Goal: Task Accomplishment & Management: Use online tool/utility

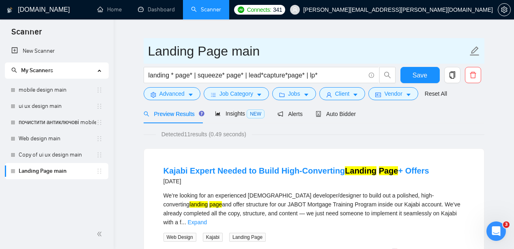
scroll to position [16, 0]
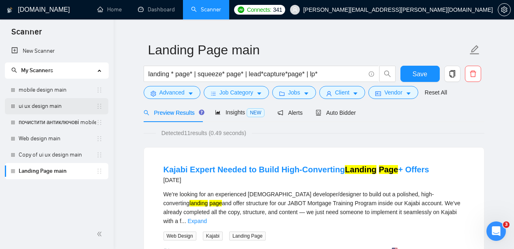
click at [61, 103] on link "ui ux design main" at bounding box center [57, 106] width 77 height 16
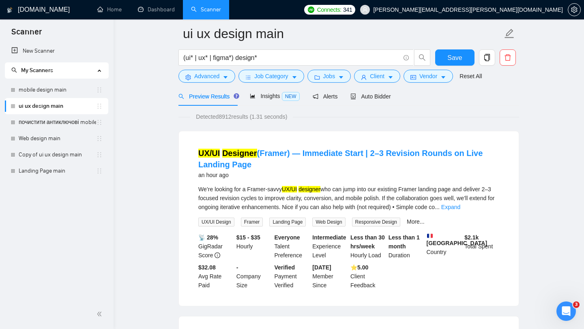
scroll to position [25, 0]
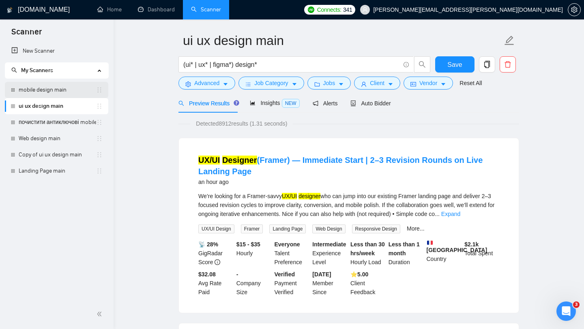
click at [77, 90] on link "mobile design main" at bounding box center [57, 90] width 77 height 16
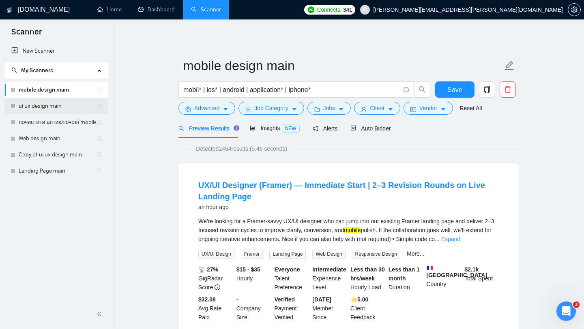
click at [62, 105] on link "ui ux design main" at bounding box center [57, 106] width 77 height 16
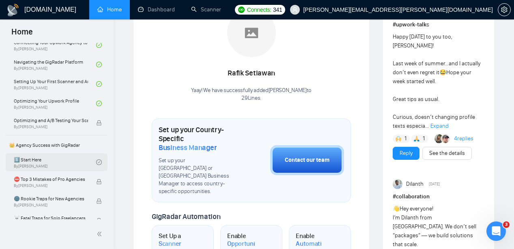
scroll to position [88, 0]
click at [56, 161] on link "1️⃣ Start Here By [PERSON_NAME]" at bounding box center [55, 161] width 82 height 18
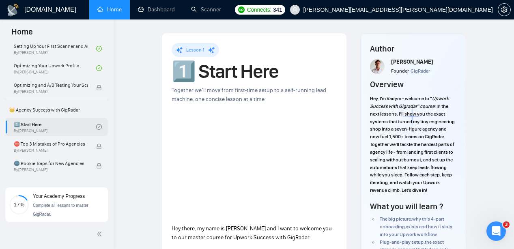
scroll to position [125, 0]
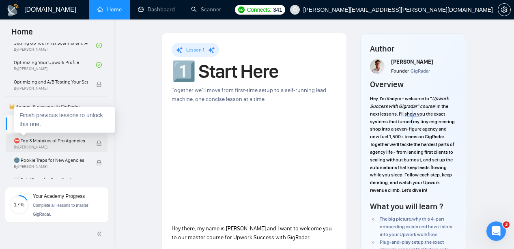
click at [62, 143] on span "⛔ Top 3 Mistakes of Pro Agencies" at bounding box center [51, 141] width 74 height 8
click at [30, 146] on span "By Vadym Ovcharenko" at bounding box center [51, 147] width 74 height 5
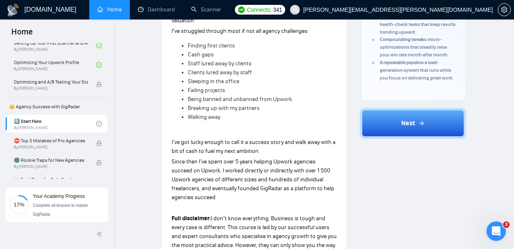
scroll to position [229, 0]
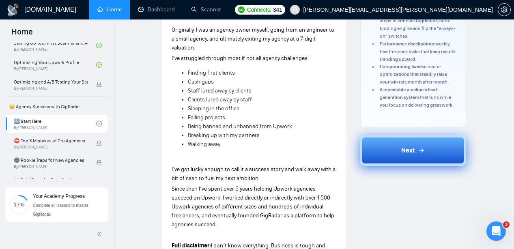
click at [406, 163] on button "Next" at bounding box center [413, 150] width 106 height 31
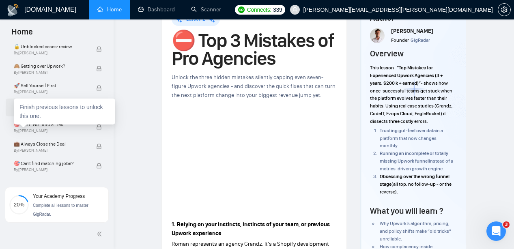
scroll to position [319, 0]
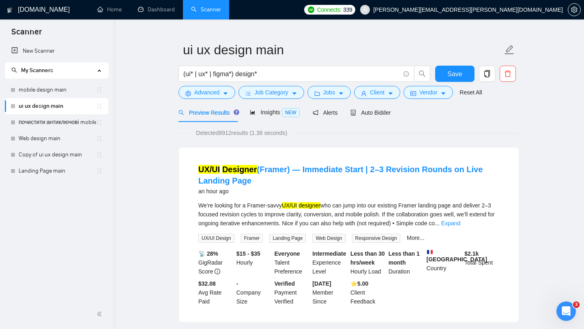
scroll to position [15, 0]
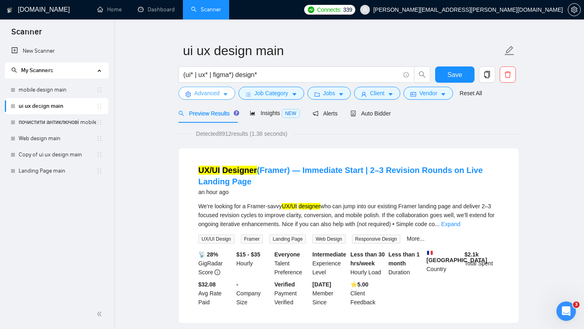
click at [215, 92] on span "Advanced" at bounding box center [206, 93] width 25 height 9
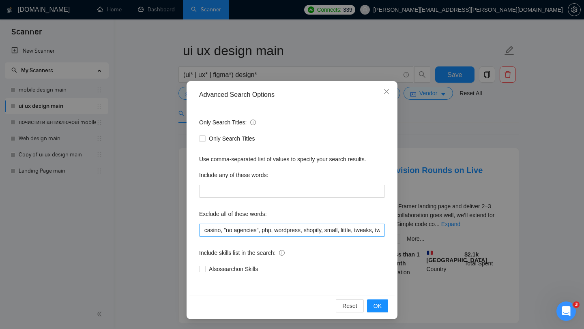
scroll to position [0, 443]
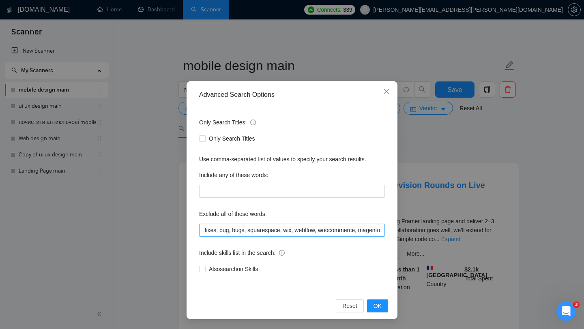
scroll to position [0, 674]
click at [390, 94] on span "Close" at bounding box center [386, 92] width 22 height 22
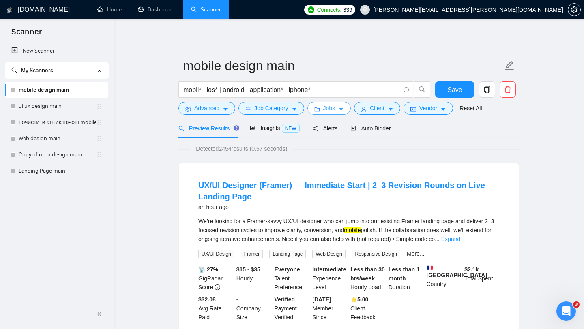
click at [335, 109] on span "Jobs" at bounding box center [329, 108] width 12 height 9
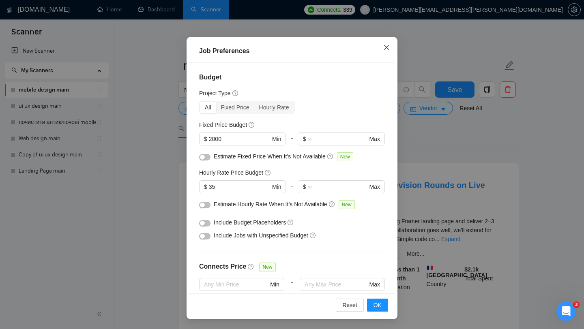
click at [384, 45] on icon "close" at bounding box center [386, 47] width 6 height 6
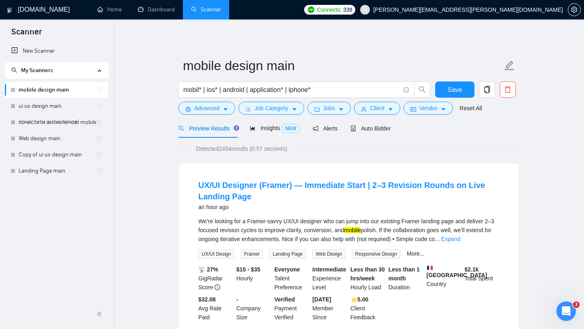
scroll to position [11, 0]
click at [376, 109] on span "Client" at bounding box center [377, 108] width 15 height 9
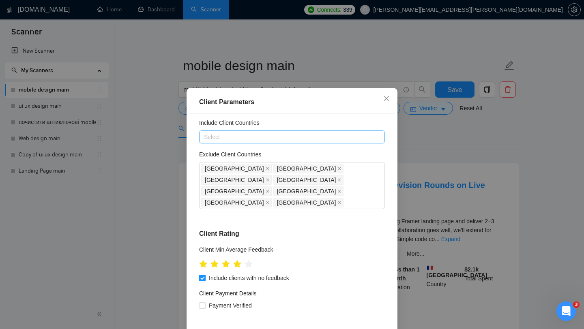
scroll to position [23, 0]
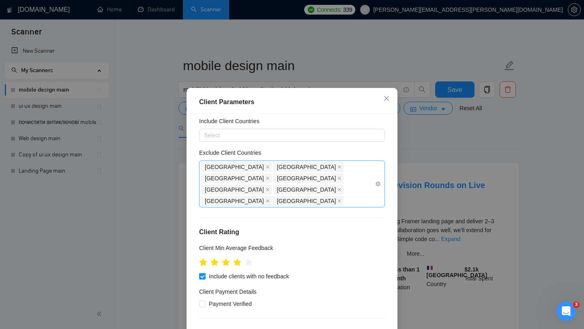
click at [351, 178] on div "[GEOGRAPHIC_DATA] [GEOGRAPHIC_DATA] [GEOGRAPHIC_DATA] [GEOGRAPHIC_DATA] [GEOGRA…" at bounding box center [288, 183] width 174 height 45
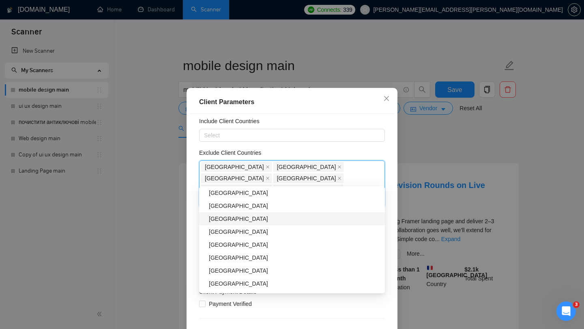
scroll to position [360, 0]
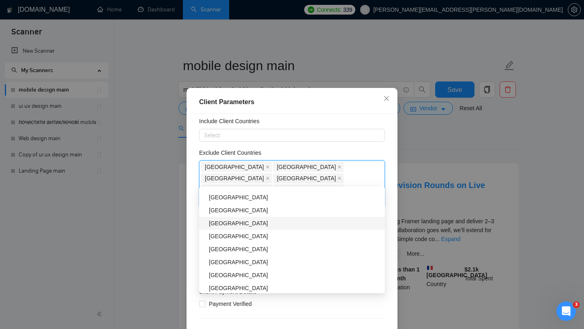
click at [285, 222] on div "[GEOGRAPHIC_DATA]" at bounding box center [294, 223] width 171 height 9
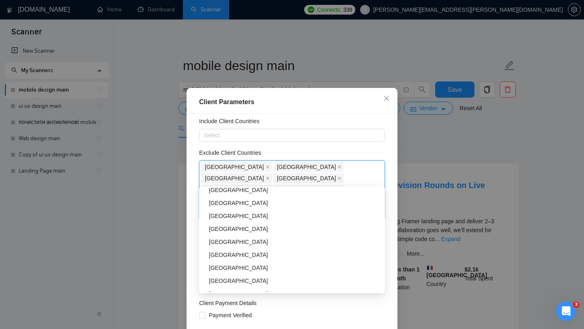
scroll to position [420, 0]
click at [279, 229] on div "[GEOGRAPHIC_DATA]" at bounding box center [294, 228] width 171 height 9
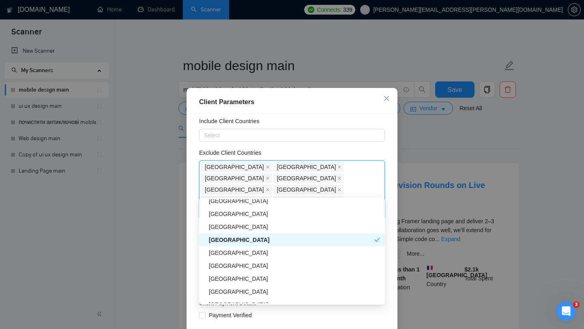
click at [279, 240] on div "[GEOGRAPHIC_DATA]" at bounding box center [291, 240] width 165 height 9
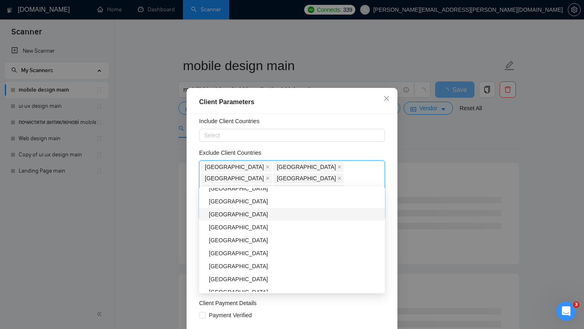
scroll to position [466, 0]
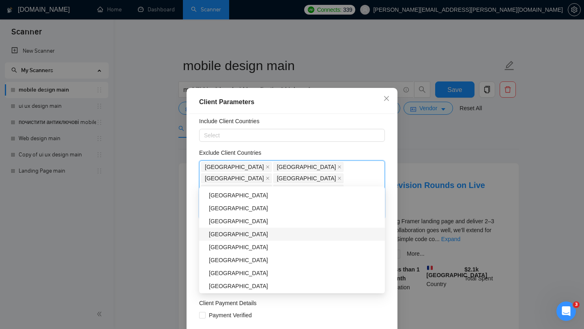
click at [267, 239] on div "[GEOGRAPHIC_DATA]" at bounding box center [292, 234] width 186 height 13
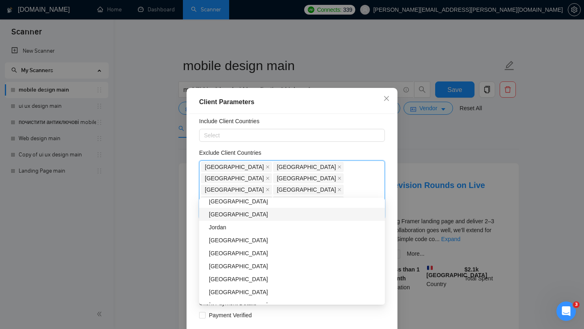
scroll to position [759, 0]
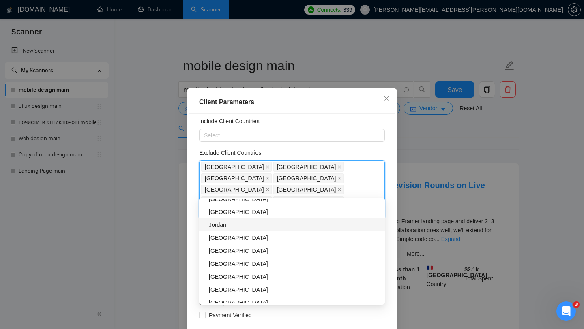
click at [255, 228] on div "Jordan" at bounding box center [294, 225] width 171 height 9
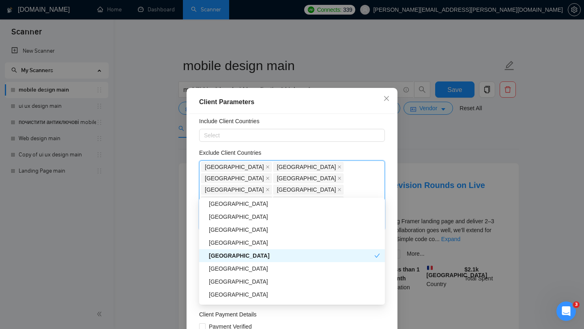
scroll to position [911, 0]
click at [255, 219] on div "[GEOGRAPHIC_DATA]" at bounding box center [294, 216] width 171 height 9
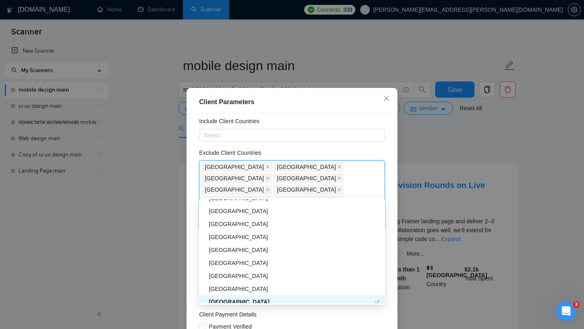
scroll to position [1154, 0]
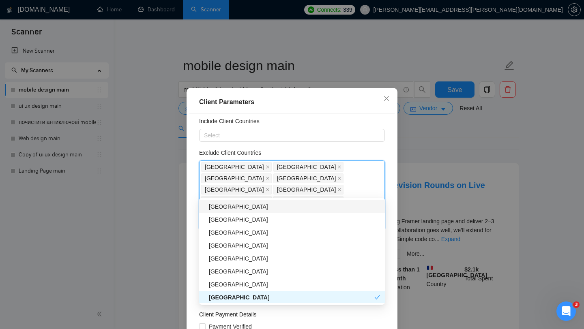
click at [250, 209] on div "[GEOGRAPHIC_DATA]" at bounding box center [294, 206] width 171 height 9
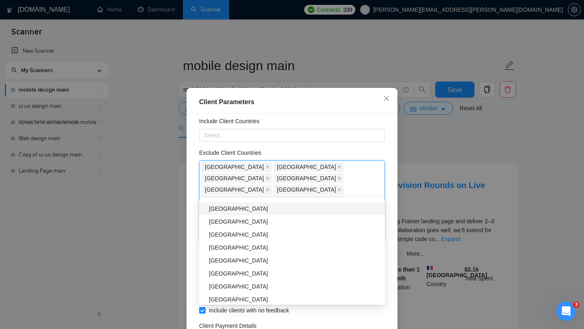
scroll to position [1336, 0]
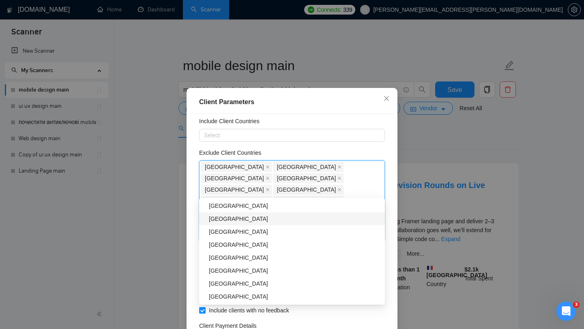
click at [253, 218] on div "[GEOGRAPHIC_DATA]" at bounding box center [294, 218] width 171 height 9
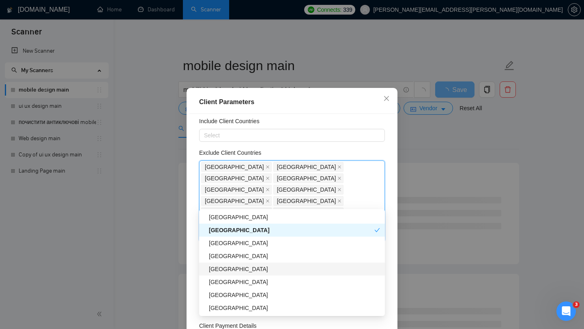
click at [253, 265] on div "[GEOGRAPHIC_DATA]" at bounding box center [294, 269] width 171 height 9
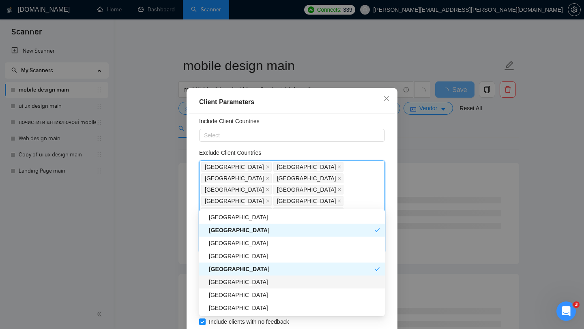
click at [253, 284] on div "[GEOGRAPHIC_DATA]" at bounding box center [294, 282] width 171 height 9
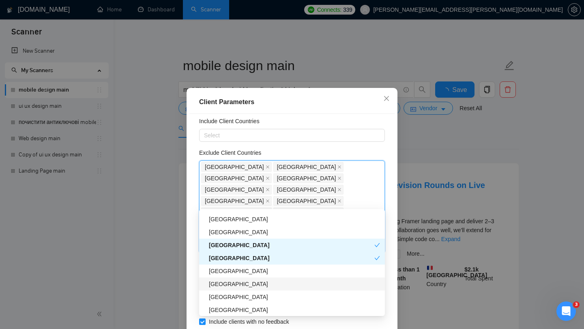
scroll to position [1366, 0]
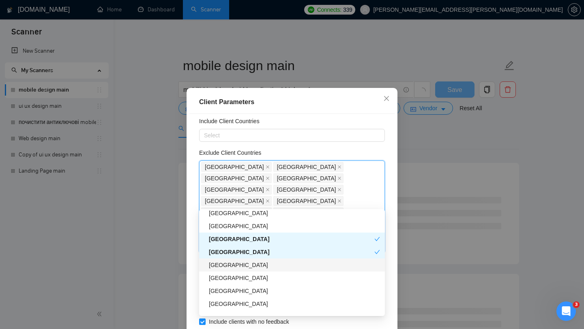
click at [252, 265] on div "[GEOGRAPHIC_DATA]" at bounding box center [294, 265] width 171 height 9
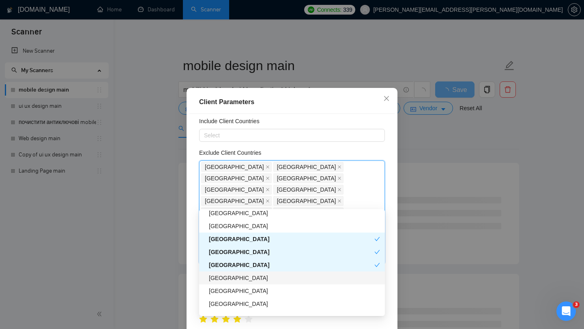
click at [251, 279] on div "[GEOGRAPHIC_DATA]" at bounding box center [294, 278] width 171 height 9
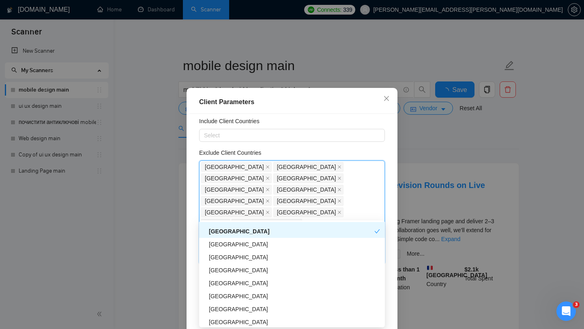
scroll to position [1426, 0]
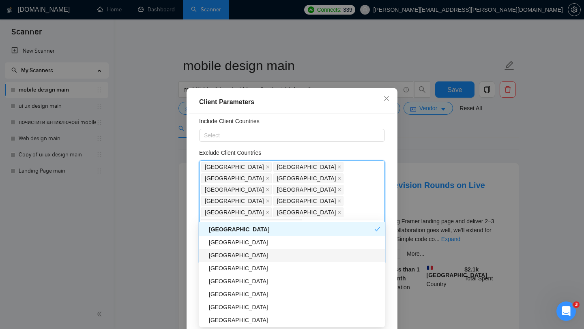
click at [249, 252] on div "[GEOGRAPHIC_DATA]" at bounding box center [294, 255] width 171 height 9
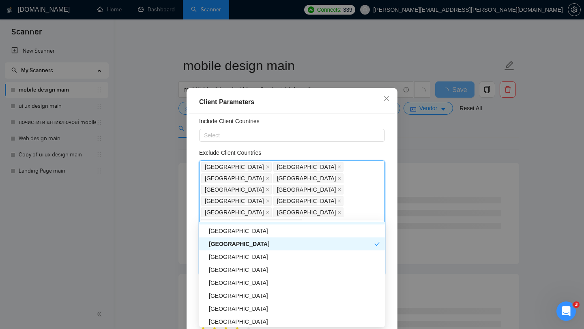
scroll to position [1439, 0]
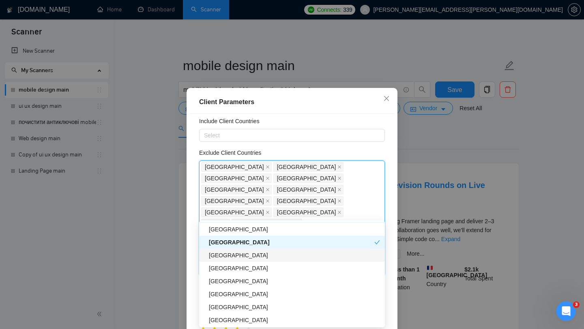
click at [251, 258] on div "[GEOGRAPHIC_DATA]" at bounding box center [294, 255] width 171 height 9
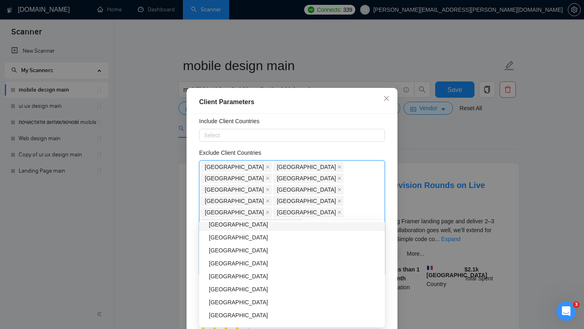
scroll to position [1498, 0]
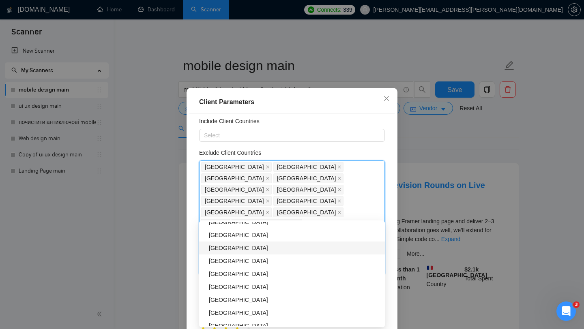
click at [258, 244] on div "[GEOGRAPHIC_DATA]" at bounding box center [294, 248] width 171 height 9
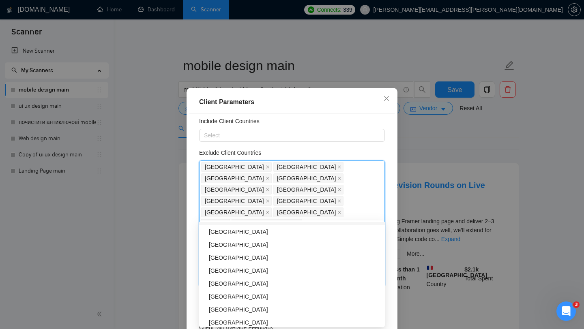
scroll to position [1541, 0]
click at [255, 244] on div "[GEOGRAPHIC_DATA]" at bounding box center [294, 244] width 171 height 9
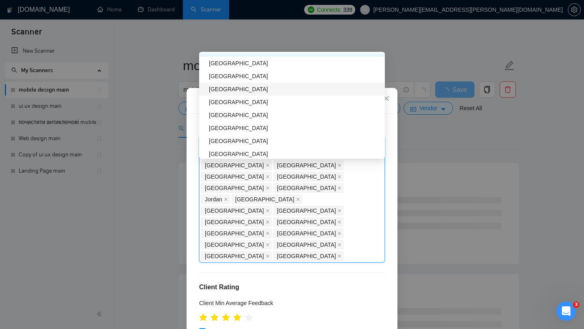
scroll to position [1570, 0]
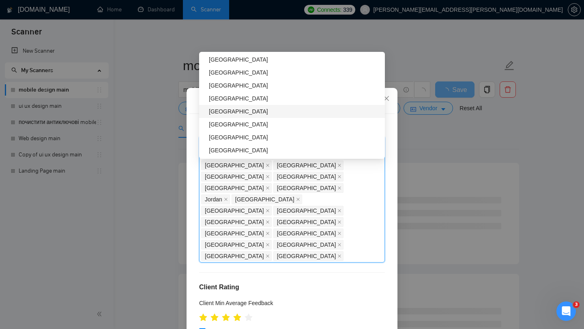
click at [263, 108] on div "[GEOGRAPHIC_DATA]" at bounding box center [294, 111] width 171 height 9
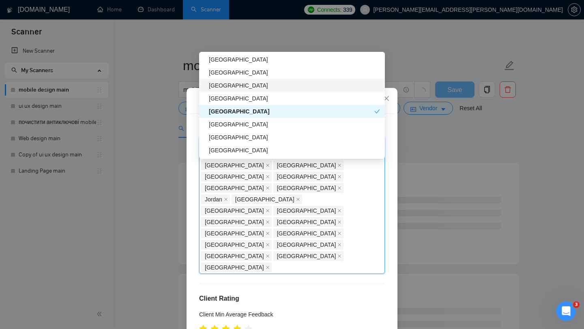
click at [265, 85] on div "[GEOGRAPHIC_DATA]" at bounding box center [294, 85] width 171 height 9
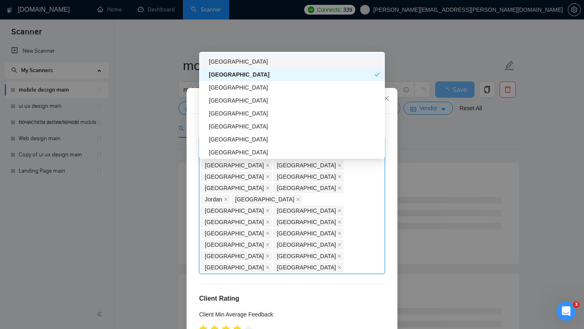
scroll to position [1609, 0]
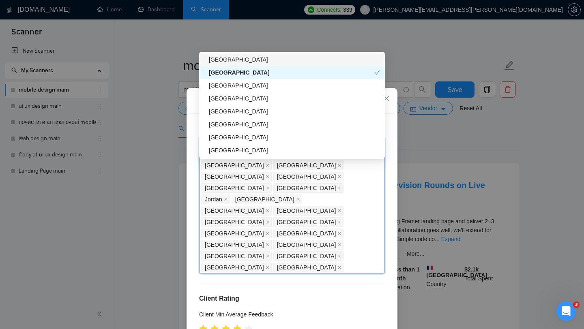
click at [264, 96] on div "[GEOGRAPHIC_DATA]" at bounding box center [294, 98] width 171 height 9
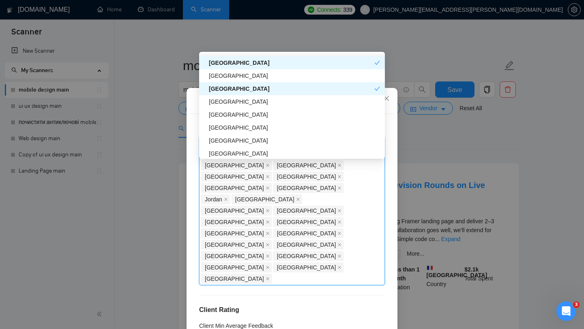
scroll to position [1623, 0]
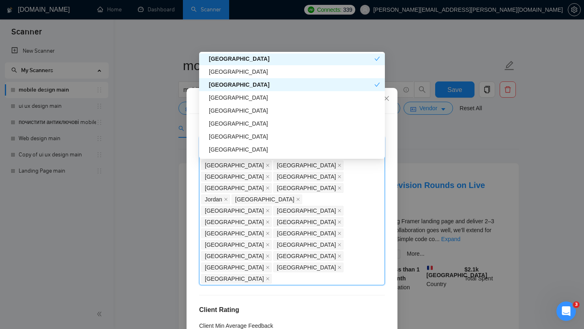
click at [264, 96] on div "[GEOGRAPHIC_DATA]" at bounding box center [294, 97] width 171 height 9
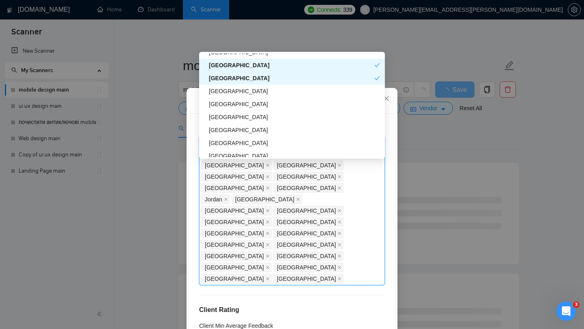
scroll to position [1645, 0]
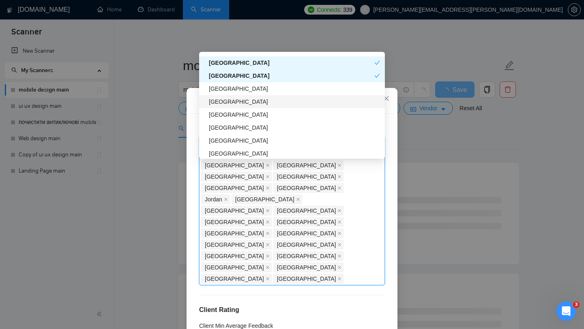
click at [262, 101] on div "[GEOGRAPHIC_DATA]" at bounding box center [294, 101] width 171 height 9
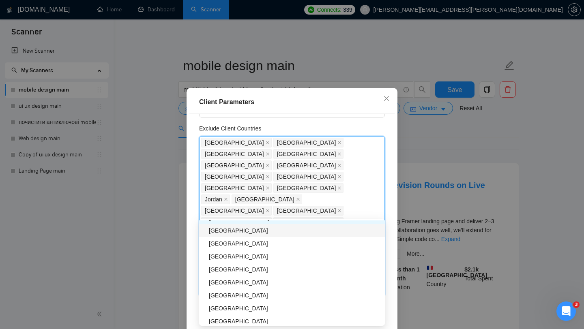
scroll to position [1697, 0]
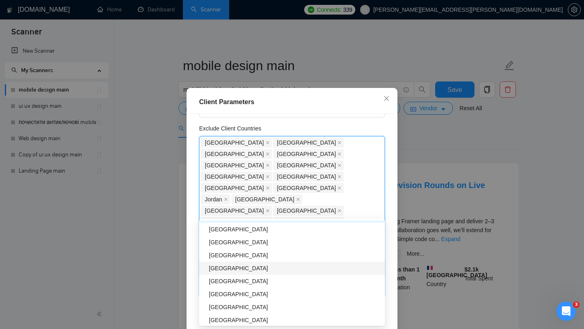
click at [263, 266] on div "[GEOGRAPHIC_DATA]" at bounding box center [294, 268] width 171 height 9
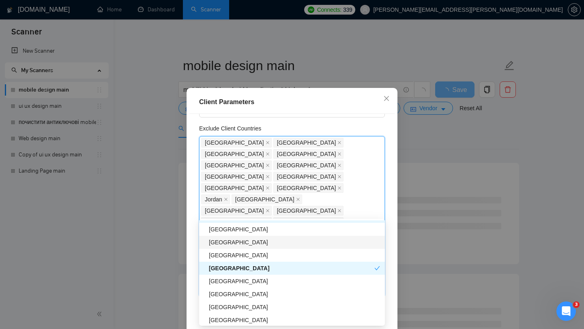
click at [263, 241] on div "[GEOGRAPHIC_DATA]" at bounding box center [294, 242] width 171 height 9
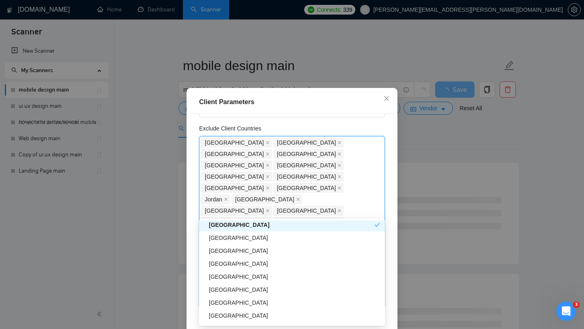
scroll to position [1742, 0]
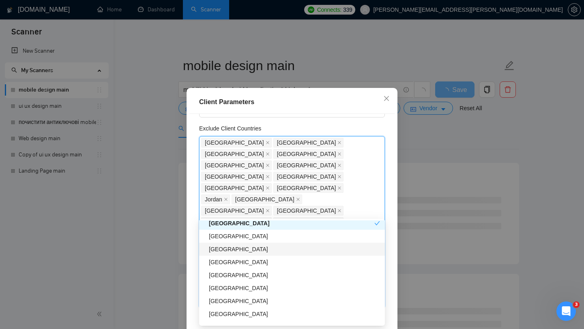
click at [262, 249] on div "[GEOGRAPHIC_DATA]" at bounding box center [294, 249] width 171 height 9
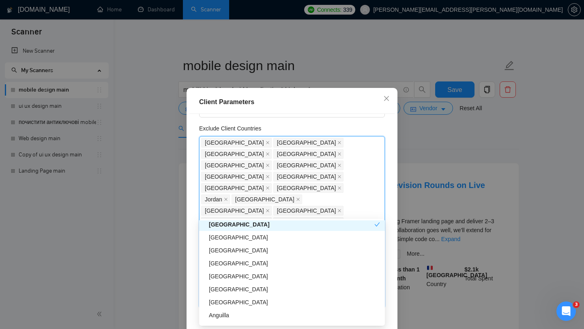
scroll to position [1768, 0]
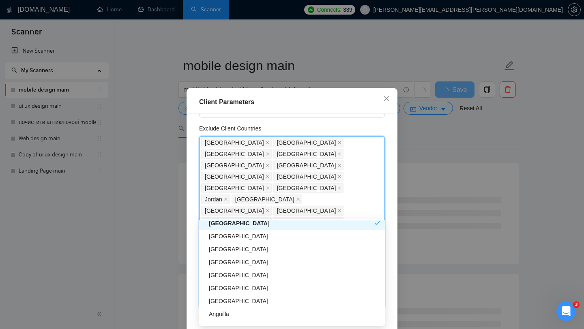
click at [262, 249] on div "[GEOGRAPHIC_DATA]" at bounding box center [294, 249] width 171 height 9
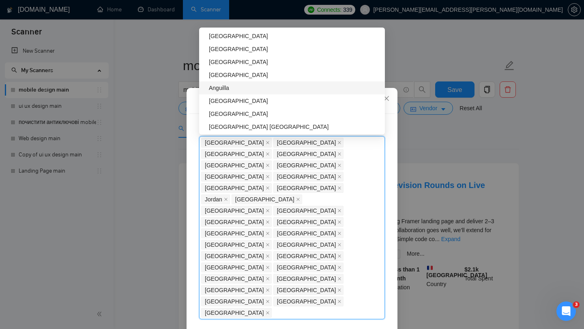
scroll to position [1806, 0]
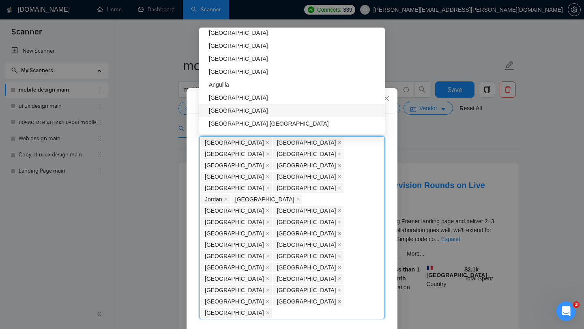
click at [249, 112] on div "[GEOGRAPHIC_DATA]" at bounding box center [294, 110] width 171 height 9
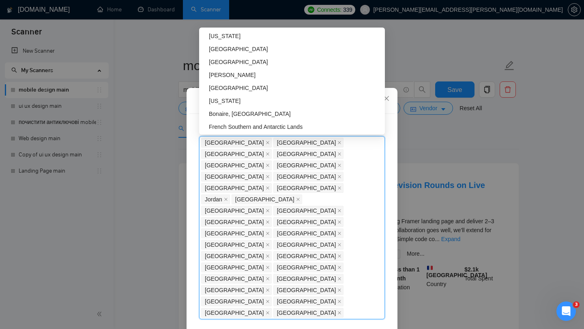
scroll to position [2595, 0]
click at [242, 74] on div "[PERSON_NAME]" at bounding box center [294, 74] width 171 height 9
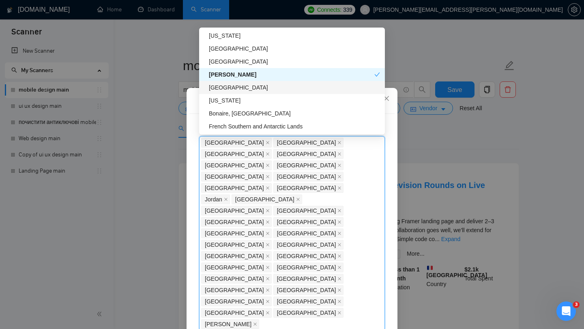
click at [239, 83] on div "[GEOGRAPHIC_DATA]" at bounding box center [294, 87] width 171 height 9
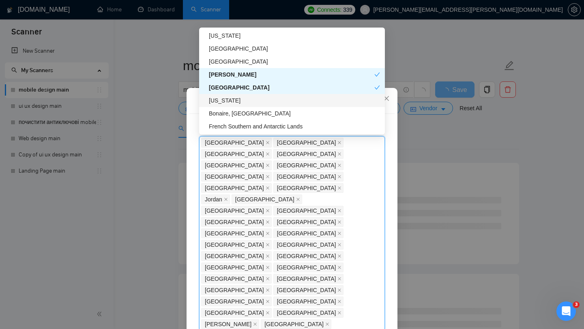
click at [241, 101] on div "[US_STATE]" at bounding box center [294, 100] width 171 height 9
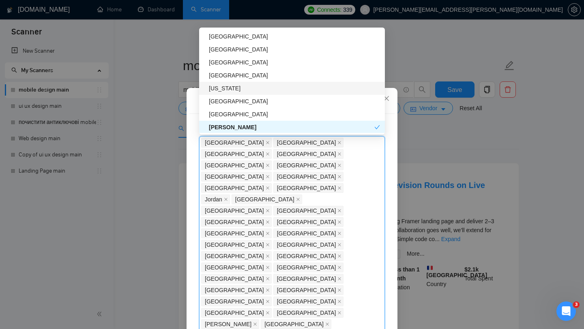
scroll to position [2542, 0]
click at [267, 79] on div "[GEOGRAPHIC_DATA]" at bounding box center [294, 75] width 171 height 9
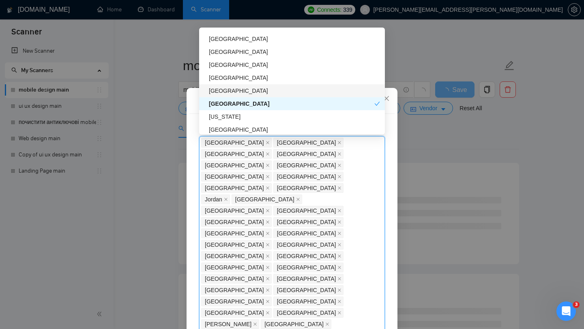
scroll to position [2510, 0]
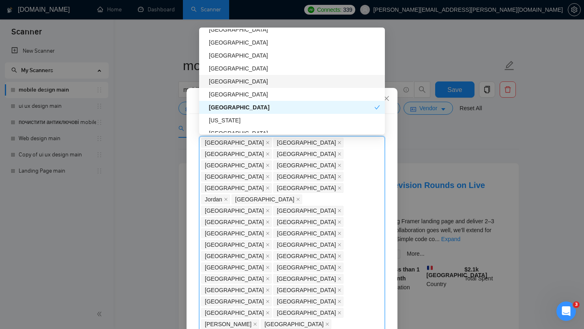
click at [262, 82] on div "[GEOGRAPHIC_DATA]" at bounding box center [294, 81] width 171 height 9
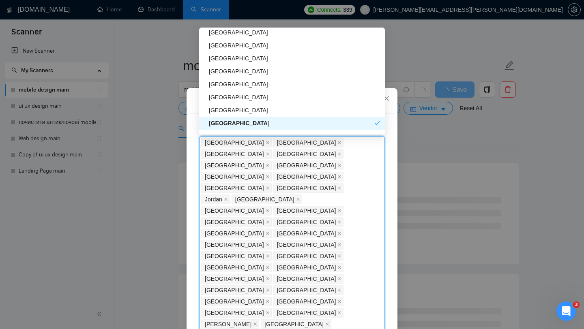
scroll to position [2468, 0]
click at [256, 69] on div "[GEOGRAPHIC_DATA]" at bounding box center [294, 71] width 171 height 9
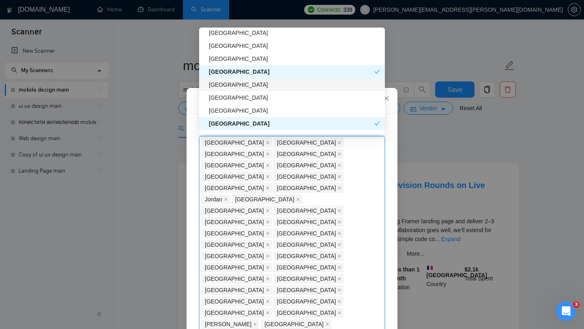
click at [257, 84] on div "[GEOGRAPHIC_DATA]" at bounding box center [294, 84] width 171 height 9
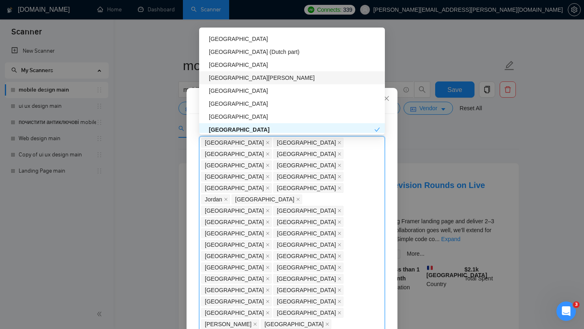
scroll to position [2408, 0]
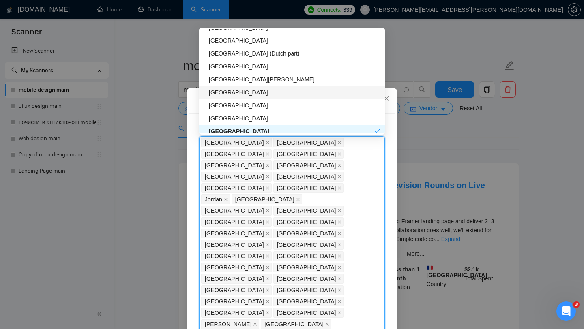
click at [249, 91] on div "[GEOGRAPHIC_DATA]" at bounding box center [294, 92] width 171 height 9
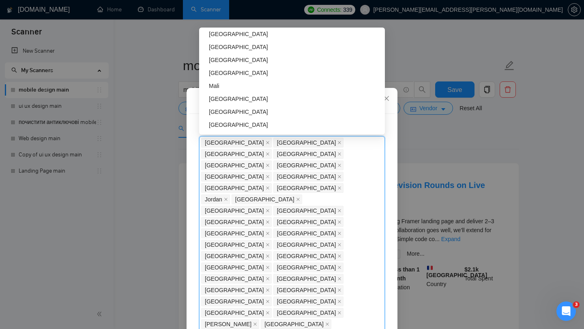
scroll to position [2321, 0]
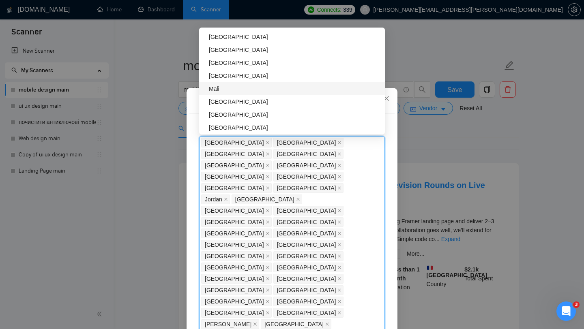
click at [246, 82] on div "Mali" at bounding box center [292, 88] width 186 height 13
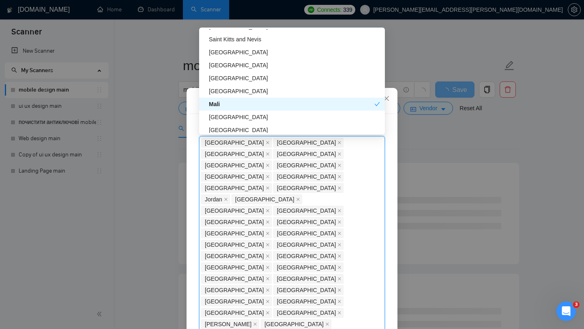
scroll to position [2299, 0]
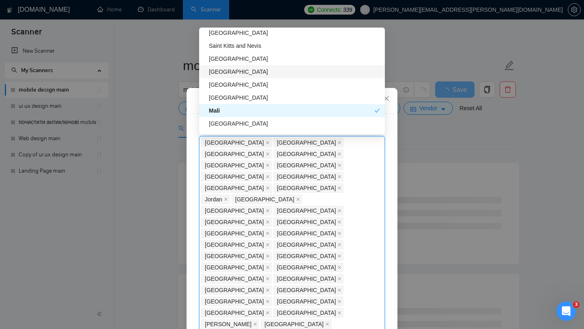
click at [252, 70] on div "[GEOGRAPHIC_DATA]" at bounding box center [294, 71] width 171 height 9
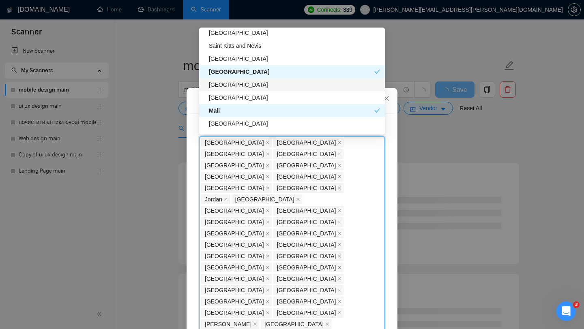
click at [252, 79] on div "[GEOGRAPHIC_DATA]" at bounding box center [292, 84] width 186 height 13
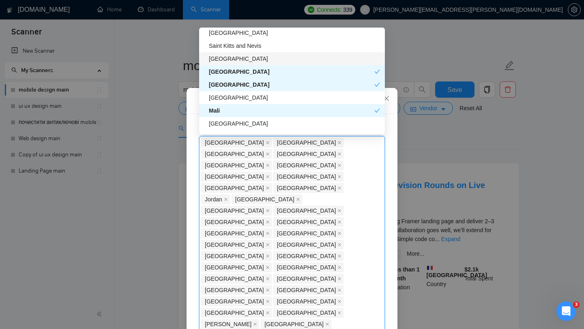
click at [253, 61] on div "[GEOGRAPHIC_DATA]" at bounding box center [294, 58] width 171 height 9
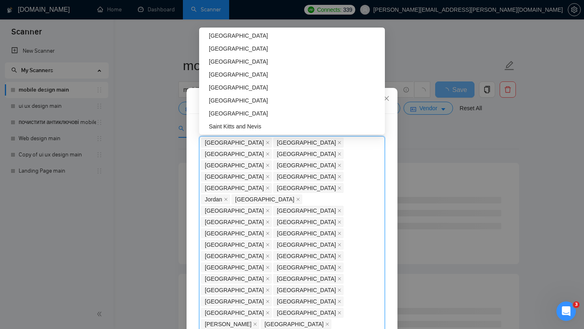
scroll to position [2218, 0]
click at [257, 71] on div "[GEOGRAPHIC_DATA]" at bounding box center [294, 75] width 171 height 9
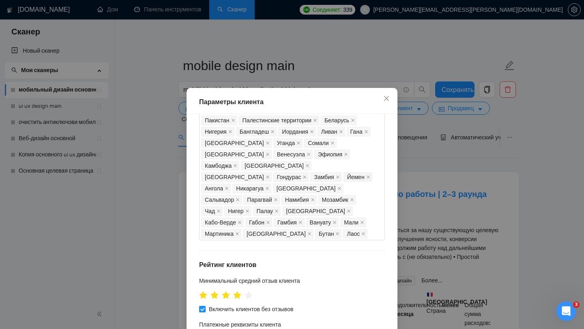
scroll to position [103, 0]
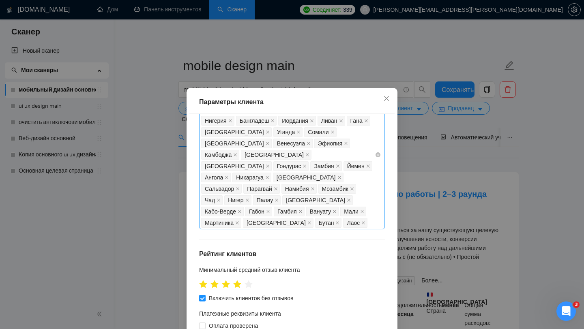
click at [377, 179] on div "Украина Россия Индия Индонезия Кения Пакистан Палестинские территории Беларусь …" at bounding box center [292, 154] width 186 height 149
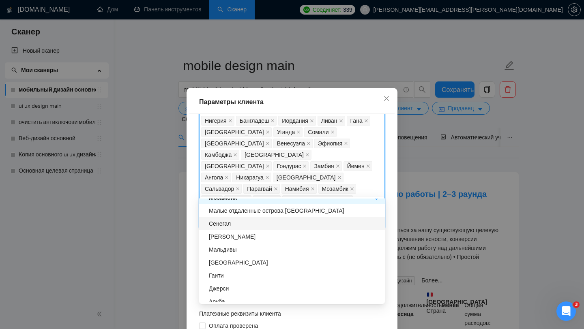
scroll to position [1891, 0]
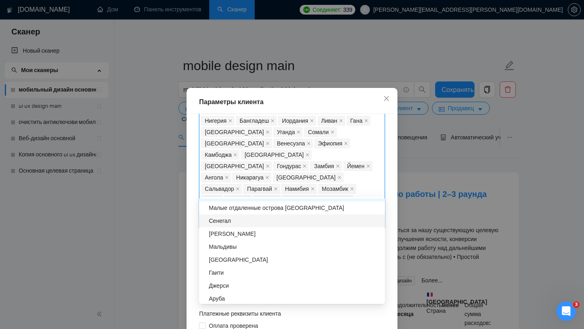
click at [255, 222] on div "Сенегал" at bounding box center [294, 220] width 171 height 9
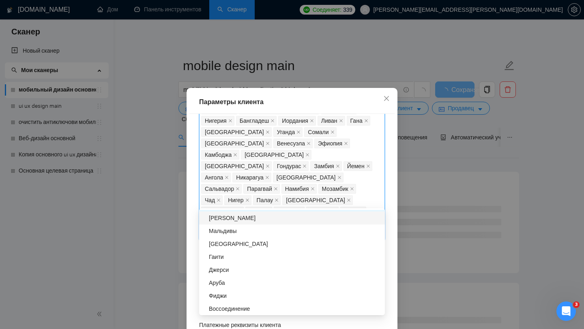
scroll to position [1921, 0]
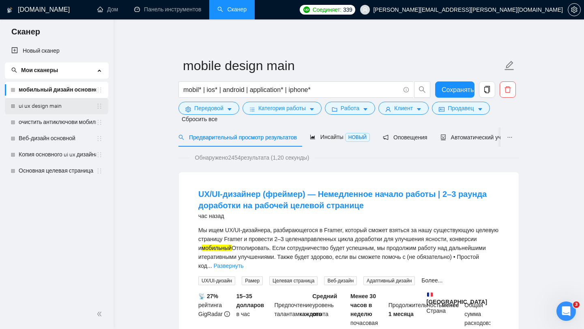
click at [62, 108] on link "ui ux design main" at bounding box center [57, 106] width 77 height 16
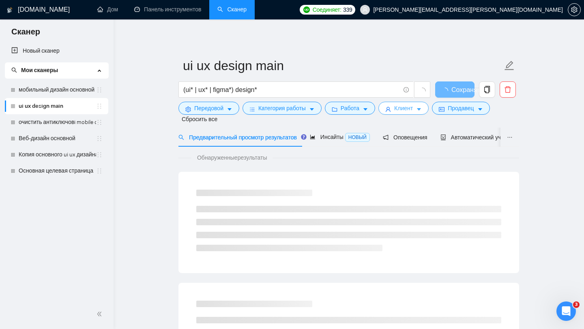
click at [413, 111] on font "Клиент" at bounding box center [403, 108] width 19 height 6
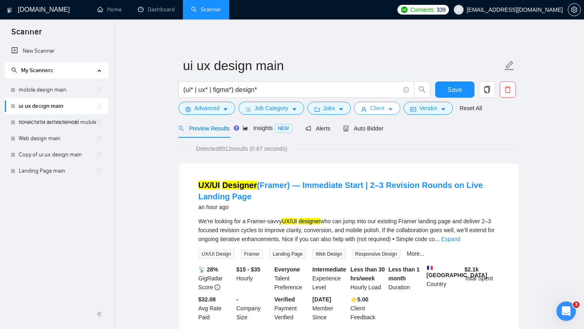
click at [397, 109] on button "Client" at bounding box center [377, 108] width 46 height 13
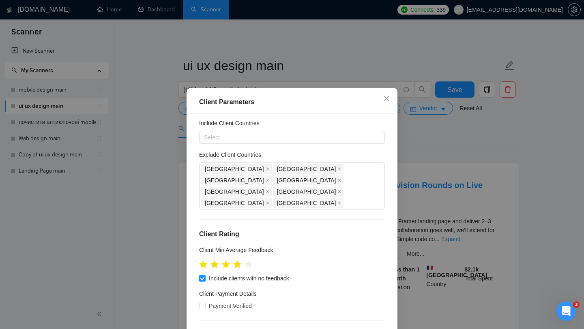
scroll to position [10, 0]
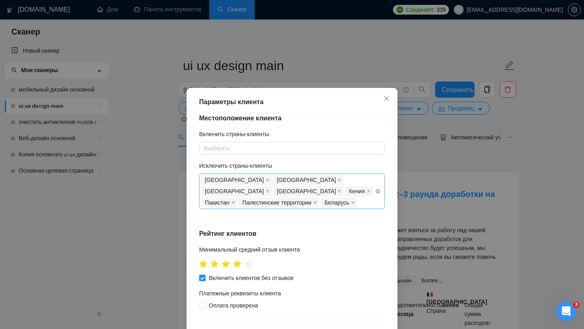
click at [373, 190] on div "Украина Россия Индия Индонезия Кения Пакистан Палестинские территории Беларусь" at bounding box center [288, 191] width 174 height 34
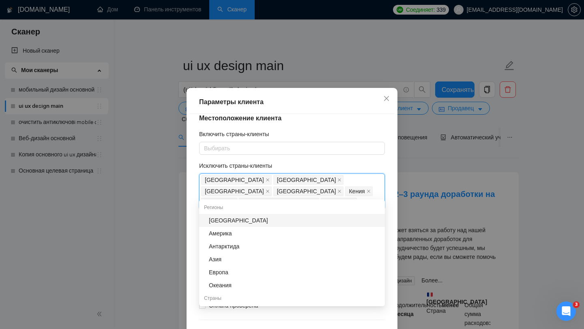
click at [245, 223] on div "Африка" at bounding box center [294, 220] width 171 height 9
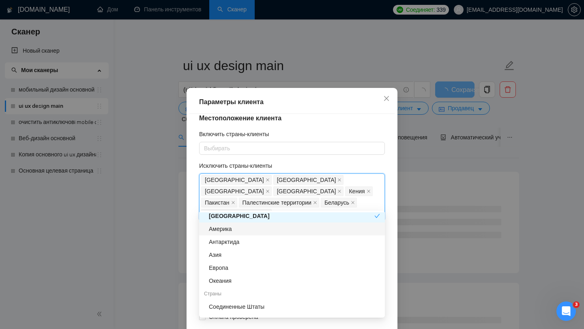
scroll to position [12, 0]
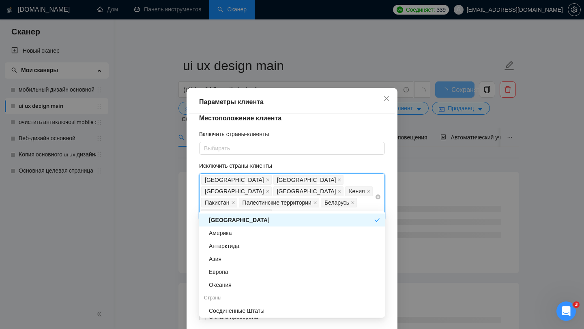
click at [266, 212] on icon "закрывать" at bounding box center [268, 214] width 4 height 4
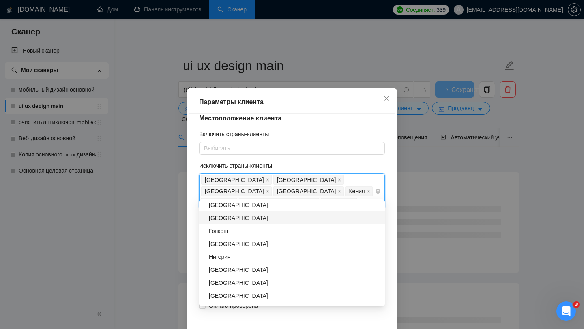
scroll to position [341, 0]
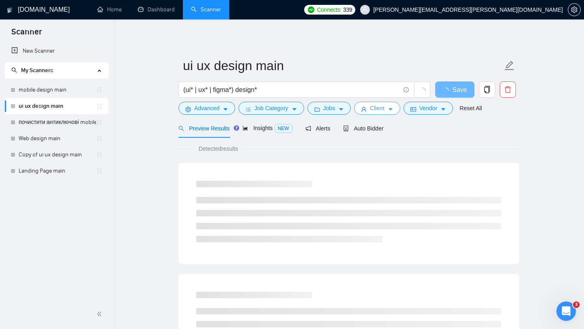
click at [390, 106] on button "Client" at bounding box center [377, 108] width 46 height 13
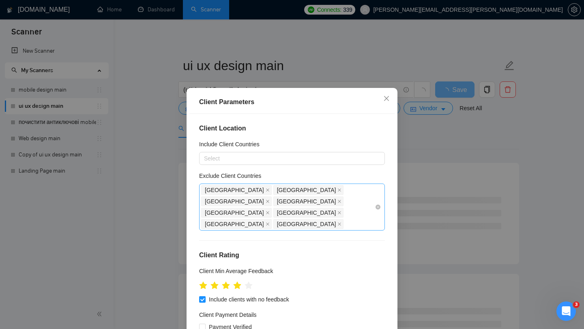
click at [357, 206] on div "[GEOGRAPHIC_DATA] [GEOGRAPHIC_DATA] [GEOGRAPHIC_DATA] [GEOGRAPHIC_DATA] [GEOGRA…" at bounding box center [288, 206] width 174 height 45
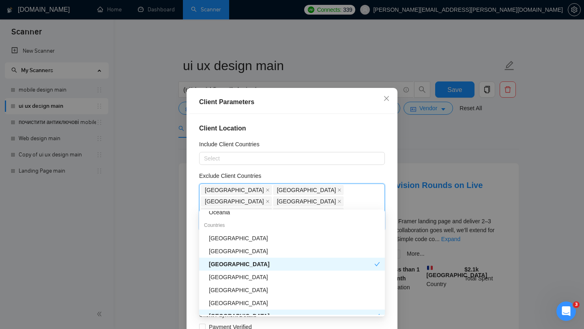
scroll to position [84, 0]
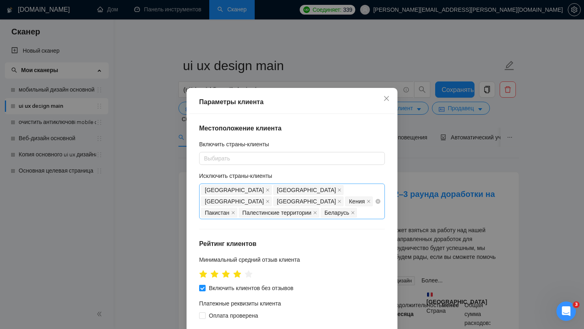
click at [370, 201] on div "Украина Россия Индия Индонезия Кения Пакистан Палестинские территории Беларусь" at bounding box center [288, 201] width 174 height 34
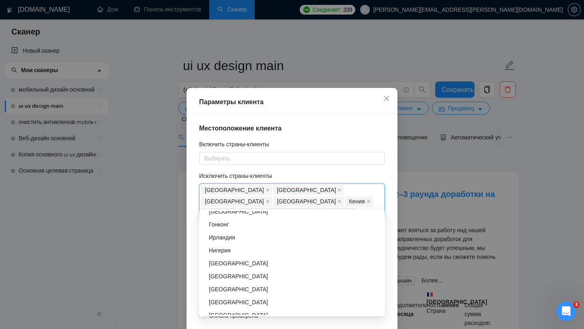
scroll to position [358, 0]
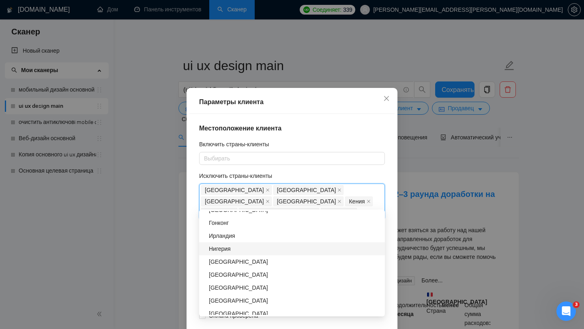
click at [255, 250] on div "Нигерия" at bounding box center [294, 248] width 171 height 9
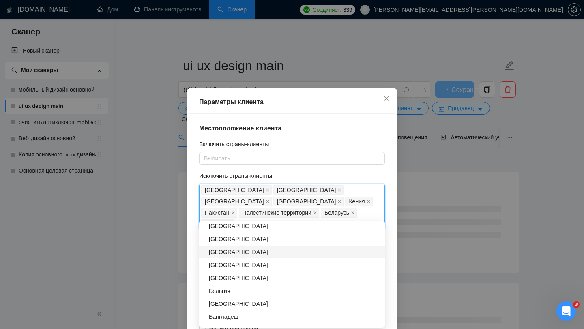
scroll to position [418, 0]
click at [246, 255] on div "Малайзия" at bounding box center [294, 252] width 171 height 9
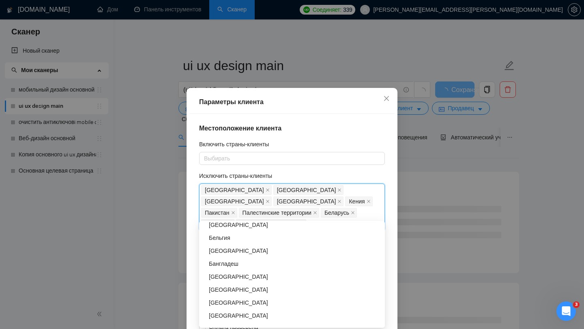
scroll to position [477, 0]
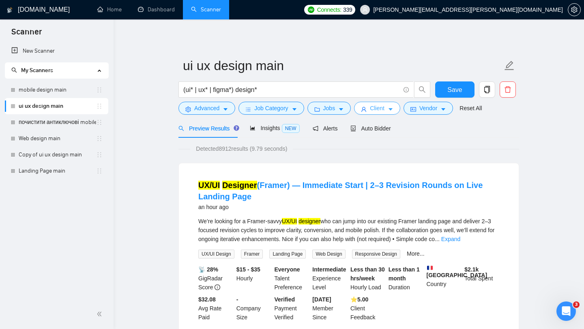
click at [384, 111] on span "Client" at bounding box center [377, 108] width 15 height 9
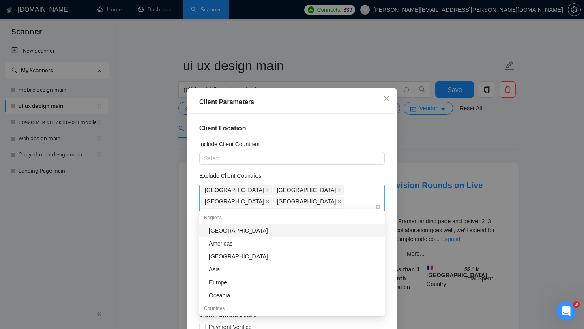
click at [343, 206] on div "[GEOGRAPHIC_DATA] [GEOGRAPHIC_DATA] [GEOGRAPHIC_DATA] [GEOGRAPHIC_DATA] [GEOGRA…" at bounding box center [288, 206] width 174 height 45
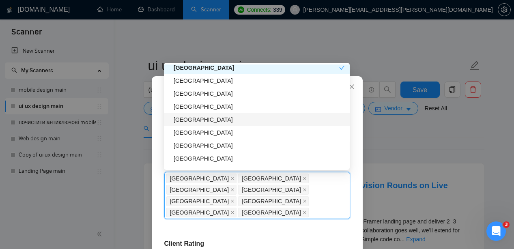
scroll to position [328, 0]
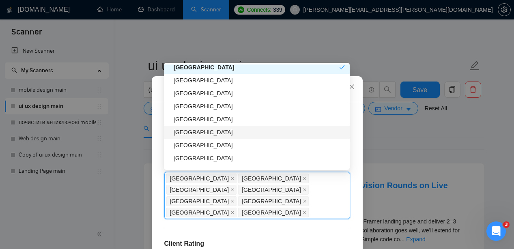
click at [199, 129] on div "[GEOGRAPHIC_DATA]" at bounding box center [259, 132] width 171 height 9
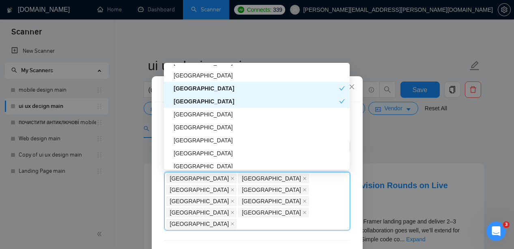
scroll to position [635, 0]
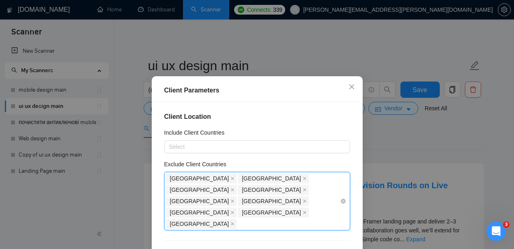
click at [337, 191] on div "[GEOGRAPHIC_DATA] [GEOGRAPHIC_DATA] [GEOGRAPHIC_DATA] [GEOGRAPHIC_DATA] [GEOGRA…" at bounding box center [253, 201] width 174 height 57
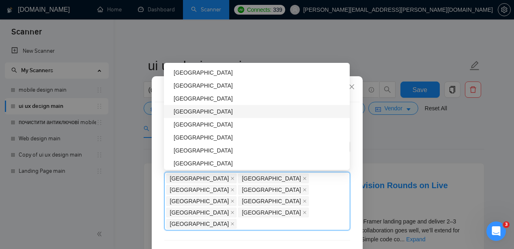
scroll to position [1092, 0]
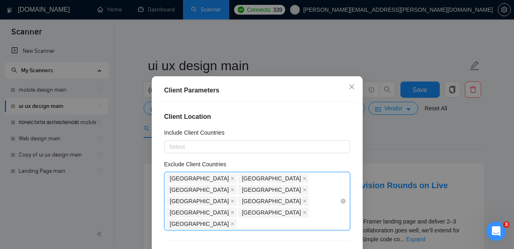
click at [337, 190] on div "[GEOGRAPHIC_DATA] [GEOGRAPHIC_DATA] [GEOGRAPHIC_DATA] [GEOGRAPHIC_DATA] [GEOGRA…" at bounding box center [253, 201] width 174 height 57
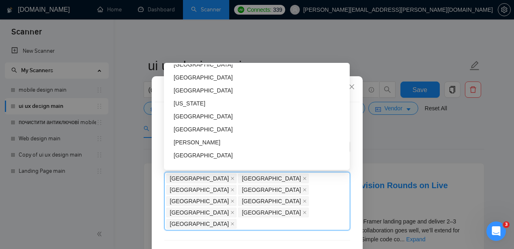
scroll to position [2595, 0]
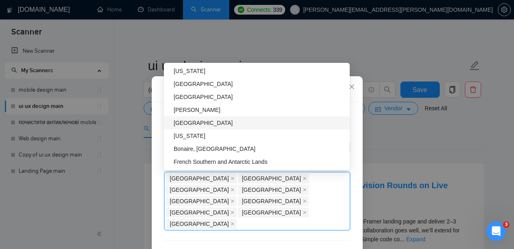
click at [214, 119] on div "[GEOGRAPHIC_DATA]" at bounding box center [259, 122] width 171 height 9
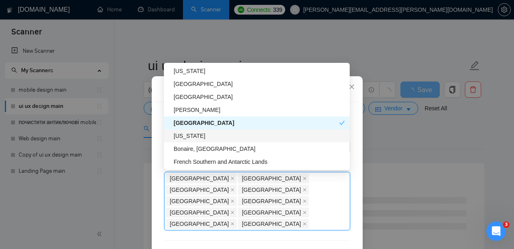
click at [217, 134] on div "[US_STATE]" at bounding box center [259, 135] width 171 height 9
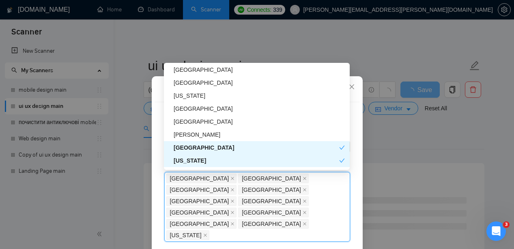
scroll to position [2568, 0]
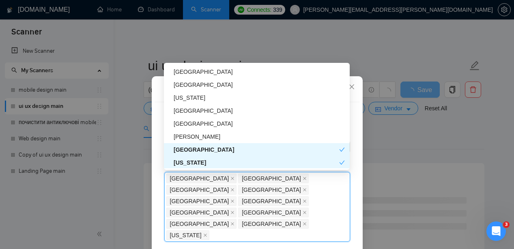
click at [217, 134] on div "[PERSON_NAME]" at bounding box center [259, 136] width 171 height 9
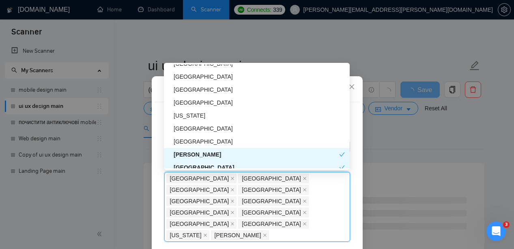
scroll to position [2548, 0]
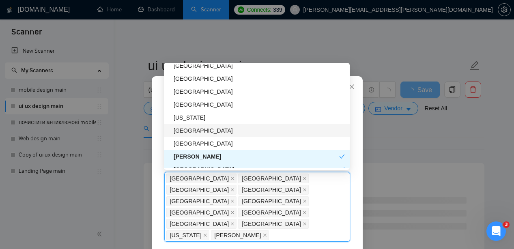
click at [217, 128] on div "[GEOGRAPHIC_DATA]" at bounding box center [259, 130] width 171 height 9
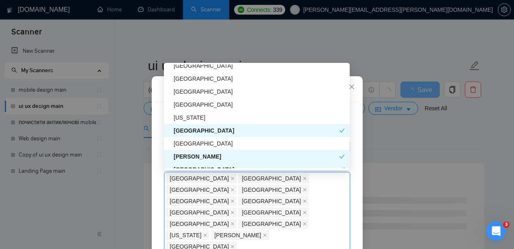
click at [217, 128] on div "[GEOGRAPHIC_DATA]" at bounding box center [256, 130] width 165 height 9
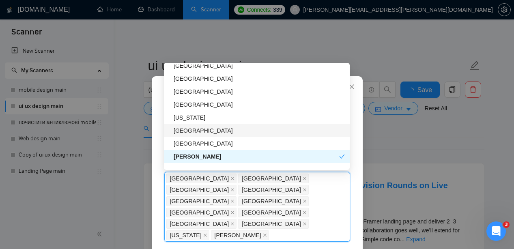
scroll to position [2527, 0]
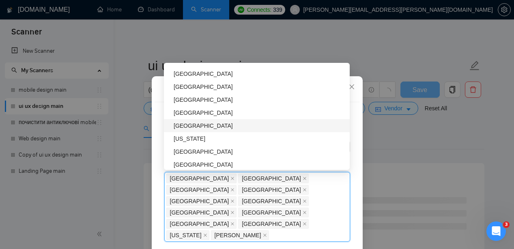
click at [215, 125] on div "[GEOGRAPHIC_DATA]" at bounding box center [259, 125] width 171 height 9
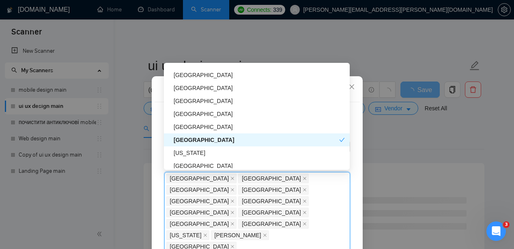
scroll to position [2509, 0]
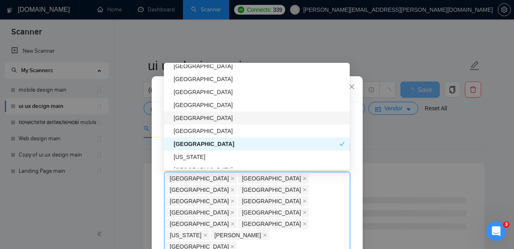
click at [217, 115] on div "[GEOGRAPHIC_DATA]" at bounding box center [259, 118] width 171 height 9
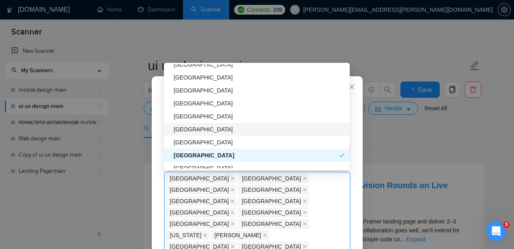
scroll to position [2465, 0]
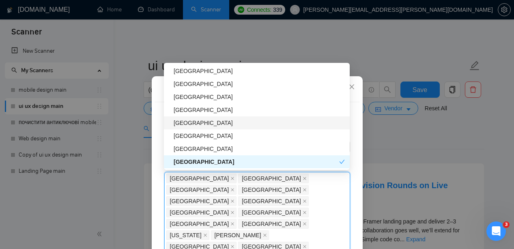
click at [225, 124] on div "[GEOGRAPHIC_DATA]" at bounding box center [259, 122] width 171 height 9
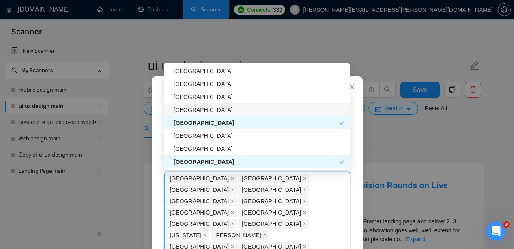
click at [222, 109] on div "[GEOGRAPHIC_DATA]" at bounding box center [259, 109] width 171 height 9
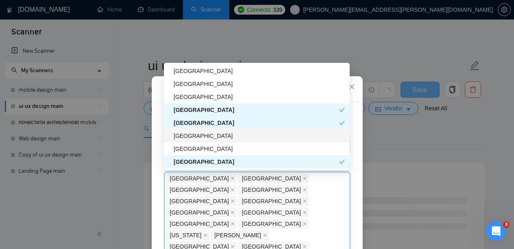
click at [229, 135] on div "[GEOGRAPHIC_DATA]" at bounding box center [259, 135] width 171 height 9
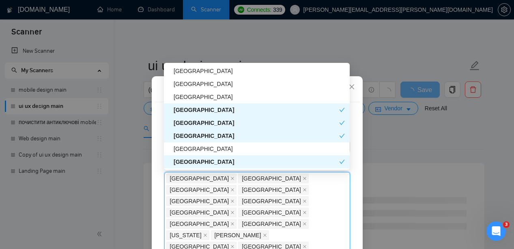
click at [229, 135] on div "[GEOGRAPHIC_DATA]" at bounding box center [256, 135] width 165 height 9
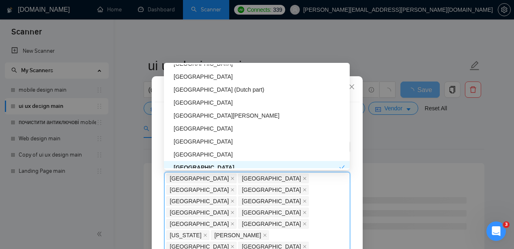
scroll to position [2407, 0]
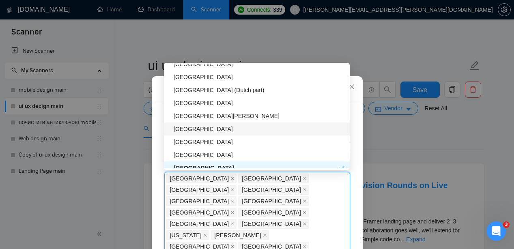
click at [221, 127] on div "[GEOGRAPHIC_DATA]" at bounding box center [259, 128] width 171 height 9
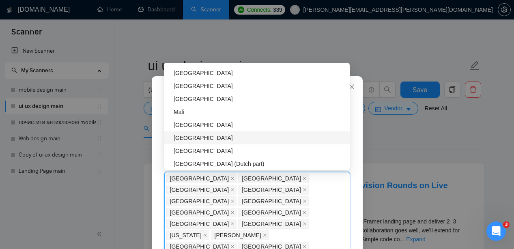
scroll to position [2332, 0]
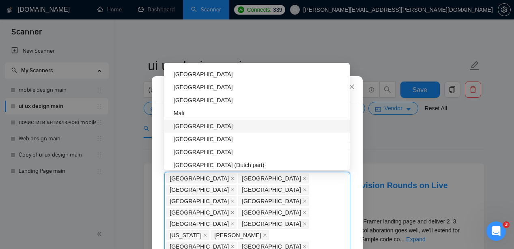
click at [222, 122] on div "[GEOGRAPHIC_DATA]" at bounding box center [259, 126] width 171 height 9
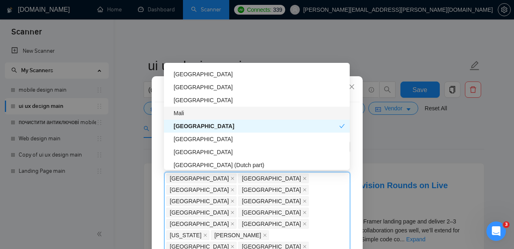
click at [218, 111] on div "Mali" at bounding box center [259, 113] width 171 height 9
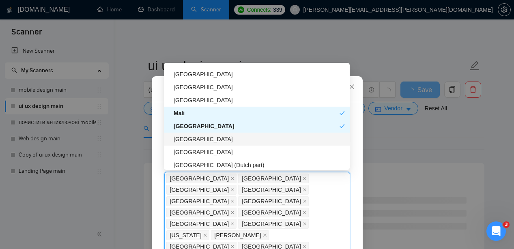
click at [223, 135] on div "[GEOGRAPHIC_DATA]" at bounding box center [259, 139] width 171 height 9
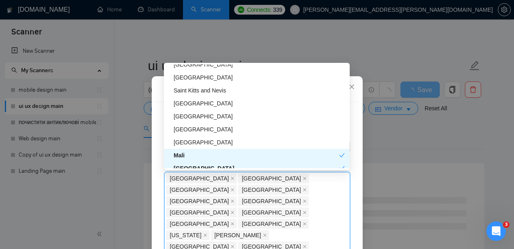
scroll to position [2283, 0]
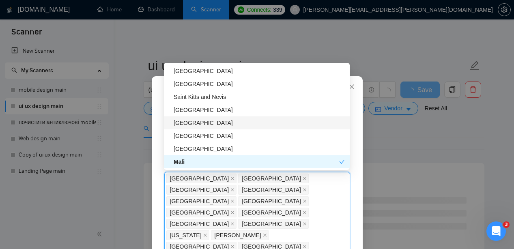
click at [220, 120] on div "[GEOGRAPHIC_DATA]" at bounding box center [259, 122] width 171 height 9
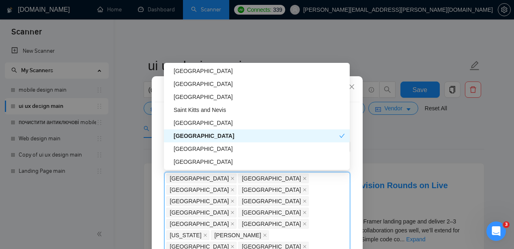
scroll to position [2265, 0]
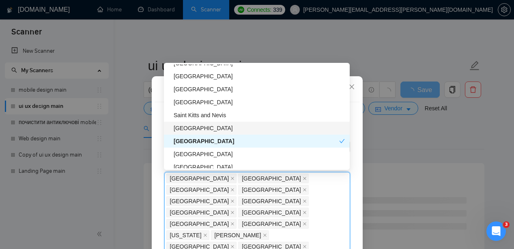
click at [216, 128] on div "[GEOGRAPHIC_DATA]" at bounding box center [259, 128] width 171 height 9
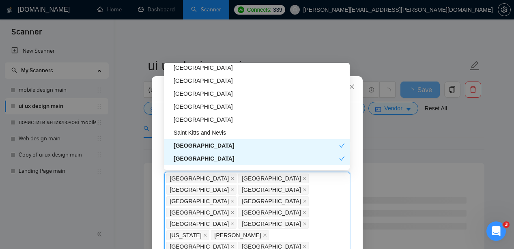
scroll to position [2242, 0]
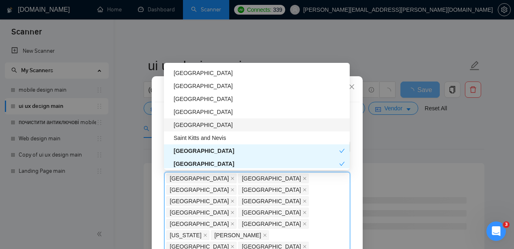
click at [233, 123] on div "[GEOGRAPHIC_DATA]" at bounding box center [259, 124] width 171 height 9
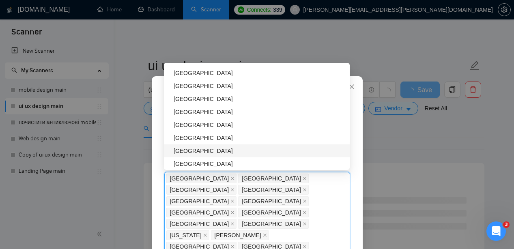
scroll to position [2188, 0]
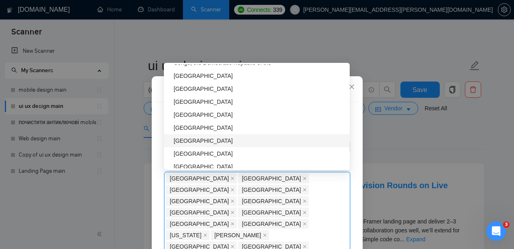
click at [215, 139] on div "[GEOGRAPHIC_DATA]" at bounding box center [259, 140] width 171 height 9
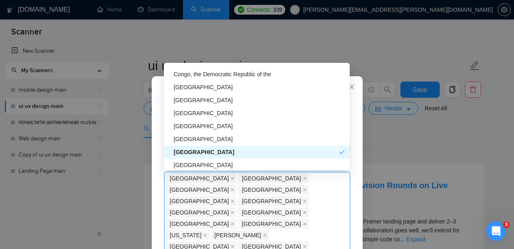
scroll to position [2176, 0]
click at [212, 137] on div "[GEOGRAPHIC_DATA]" at bounding box center [259, 139] width 171 height 9
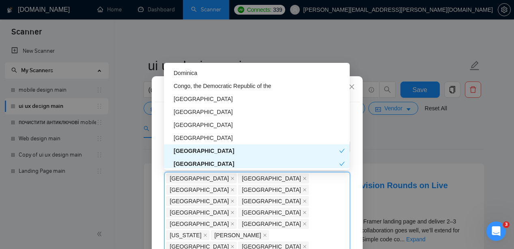
scroll to position [2164, 0]
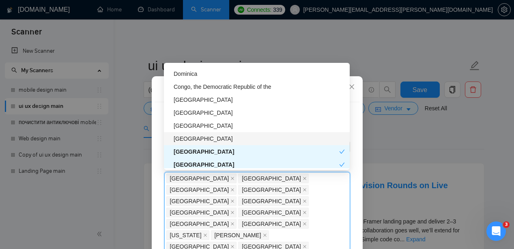
click at [209, 136] on div "[GEOGRAPHIC_DATA]" at bounding box center [259, 138] width 171 height 9
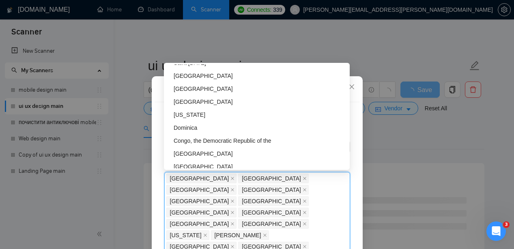
scroll to position [2109, 0]
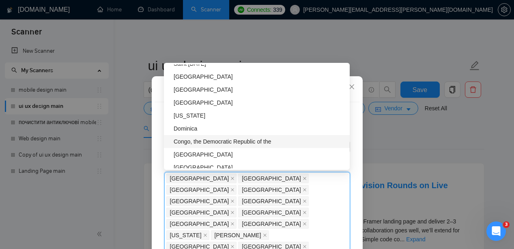
click at [290, 141] on div "Congo, the Democratic Republic of the" at bounding box center [259, 141] width 171 height 9
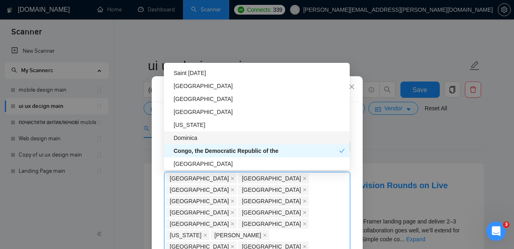
scroll to position [2095, 0]
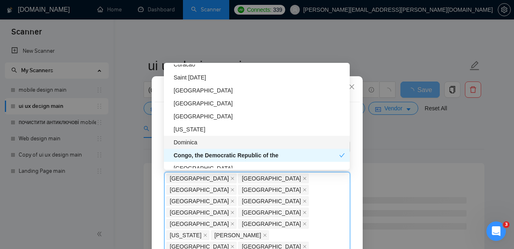
click at [238, 139] on div "Dominica" at bounding box center [259, 142] width 171 height 9
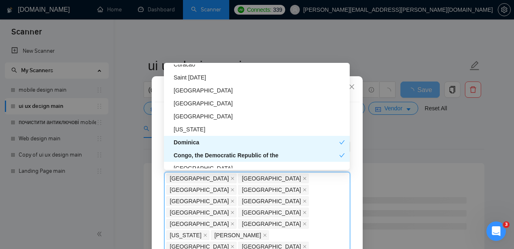
scroll to position [2084, 0]
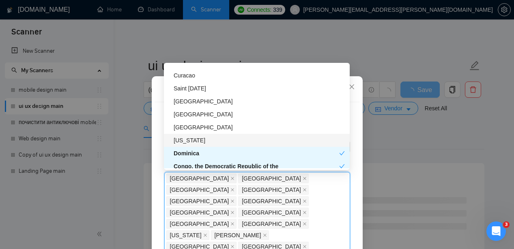
click at [227, 143] on div "[US_STATE]" at bounding box center [259, 140] width 171 height 9
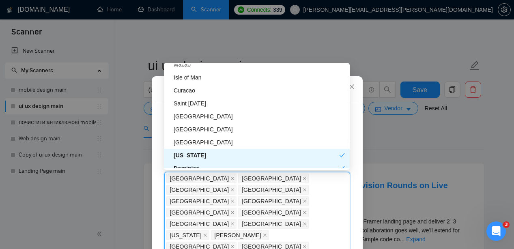
scroll to position [2067, 0]
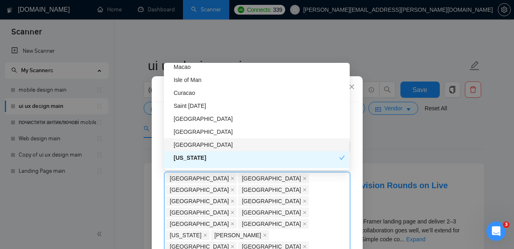
click at [226, 143] on div "[GEOGRAPHIC_DATA]" at bounding box center [259, 144] width 171 height 9
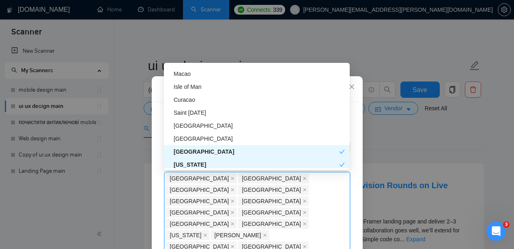
scroll to position [2055, 0]
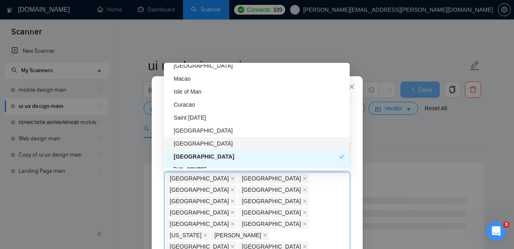
click at [221, 142] on div "[GEOGRAPHIC_DATA]" at bounding box center [259, 143] width 171 height 9
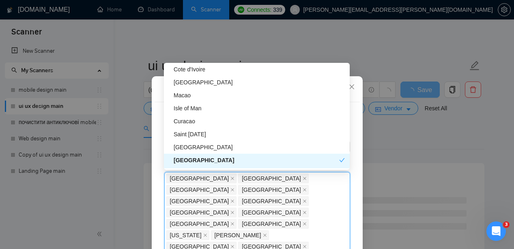
scroll to position [2038, 0]
click at [244, 149] on div "[GEOGRAPHIC_DATA]" at bounding box center [259, 147] width 171 height 9
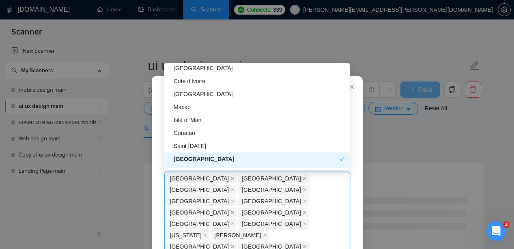
scroll to position [2026, 0]
click at [233, 144] on div "Saint [DATE]" at bounding box center [259, 146] width 171 height 9
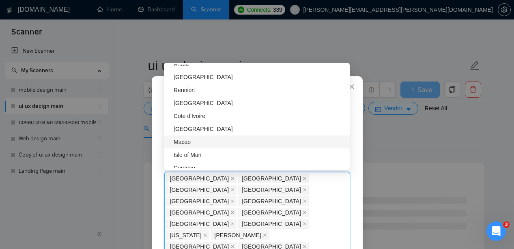
scroll to position [1990, 0]
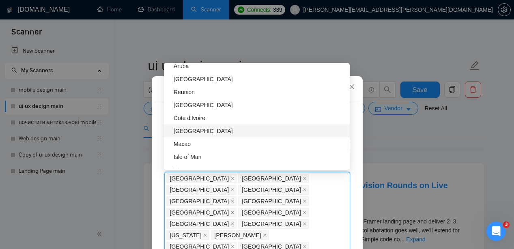
click at [231, 132] on div "[GEOGRAPHIC_DATA]" at bounding box center [259, 130] width 171 height 9
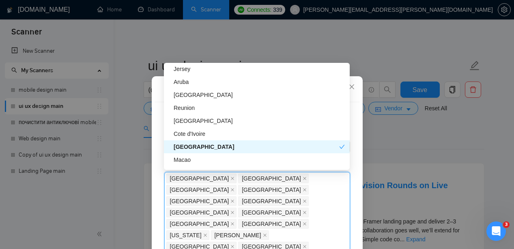
scroll to position [1974, 0]
click at [231, 135] on div "Cote d'Ivoire" at bounding box center [259, 134] width 171 height 9
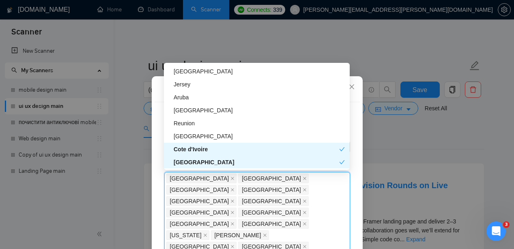
scroll to position [1954, 0]
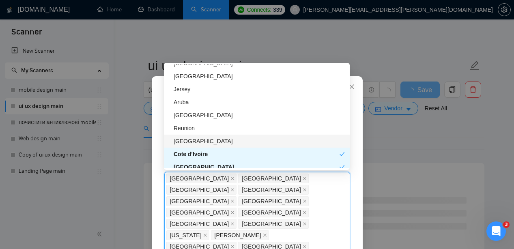
click at [244, 141] on div "[GEOGRAPHIC_DATA]" at bounding box center [259, 141] width 171 height 9
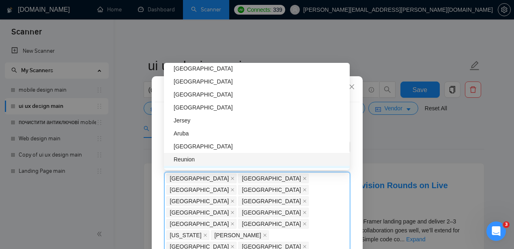
scroll to position [1918, 0]
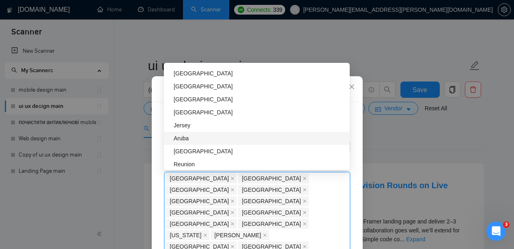
click at [231, 135] on div "Aruba" at bounding box center [259, 138] width 171 height 9
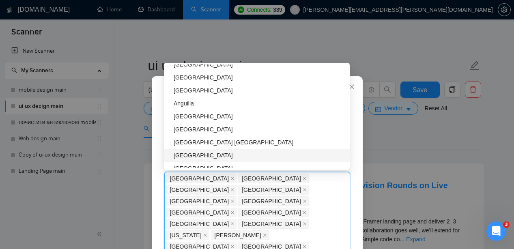
scroll to position [1821, 0]
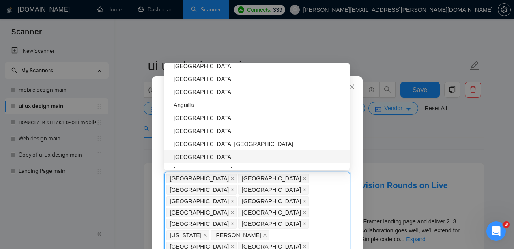
click at [221, 157] on div "[GEOGRAPHIC_DATA]" at bounding box center [259, 156] width 171 height 9
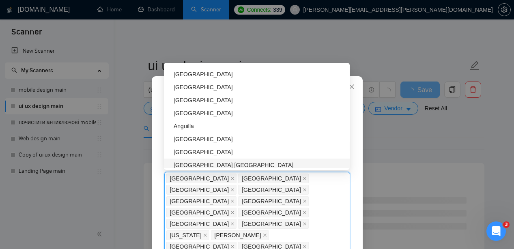
scroll to position [1799, 0]
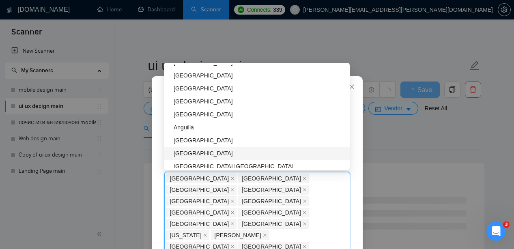
click at [228, 150] on div "[GEOGRAPHIC_DATA]" at bounding box center [259, 153] width 171 height 9
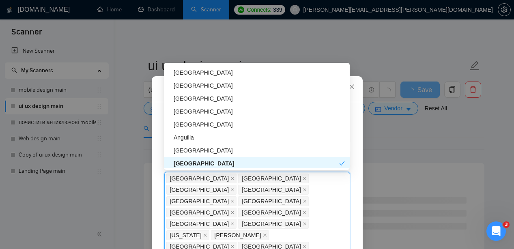
scroll to position [1788, 0]
click at [219, 150] on div "[GEOGRAPHIC_DATA]" at bounding box center [259, 150] width 171 height 9
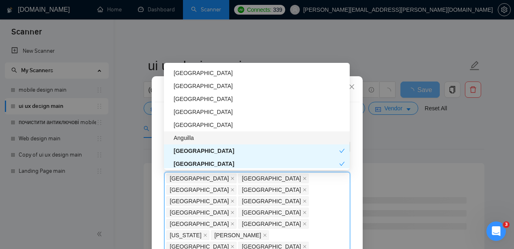
click at [218, 135] on div "Anguilla" at bounding box center [259, 137] width 171 height 9
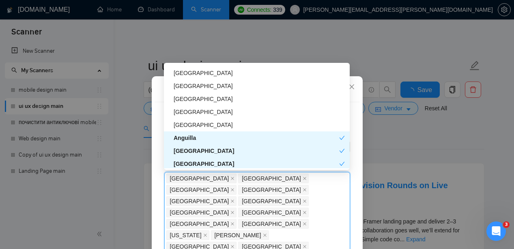
scroll to position [1768, 0]
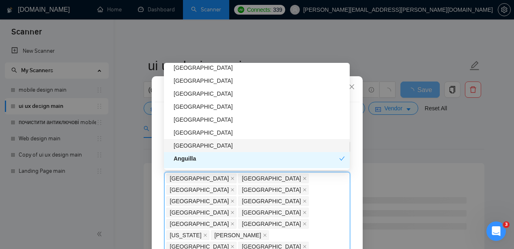
click at [220, 147] on div "[GEOGRAPHIC_DATA]" at bounding box center [259, 145] width 171 height 9
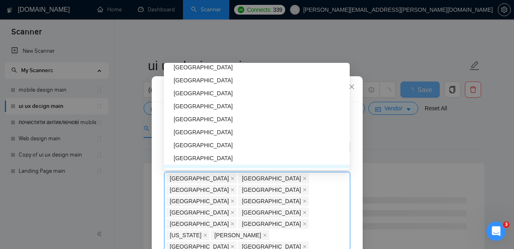
scroll to position [1739, 0]
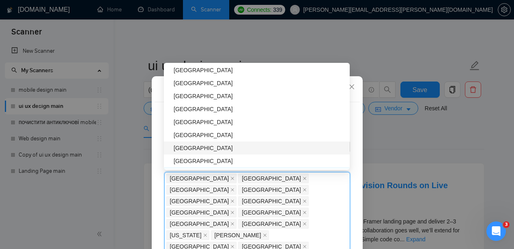
click at [243, 147] on div "[GEOGRAPHIC_DATA]" at bounding box center [259, 148] width 171 height 9
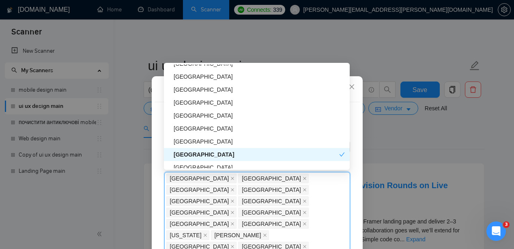
scroll to position [1729, 0]
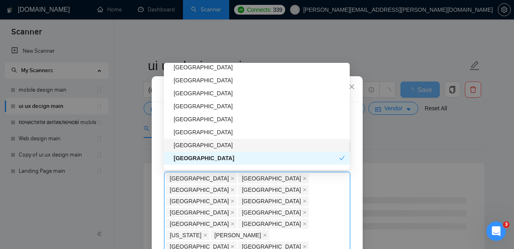
click at [223, 139] on div "[GEOGRAPHIC_DATA]" at bounding box center [257, 145] width 186 height 13
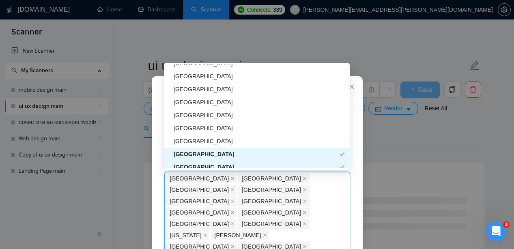
scroll to position [1719, 0]
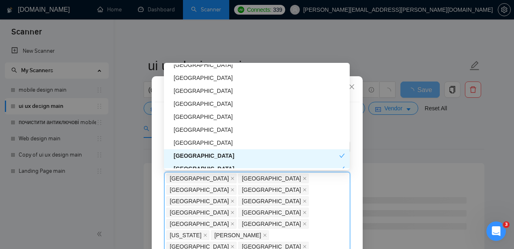
click at [218, 154] on div "[GEOGRAPHIC_DATA]" at bounding box center [256, 155] width 165 height 9
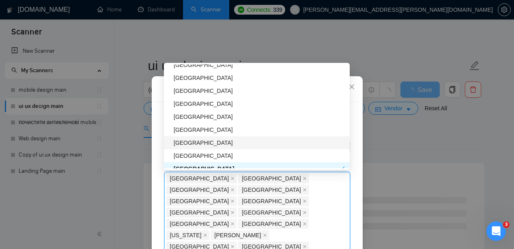
click at [220, 143] on div "[GEOGRAPHIC_DATA]" at bounding box center [259, 142] width 171 height 9
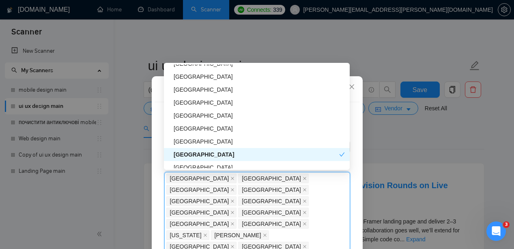
scroll to position [1698, 0]
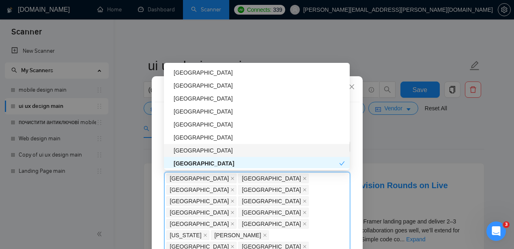
click at [215, 149] on div "[GEOGRAPHIC_DATA]" at bounding box center [259, 150] width 171 height 9
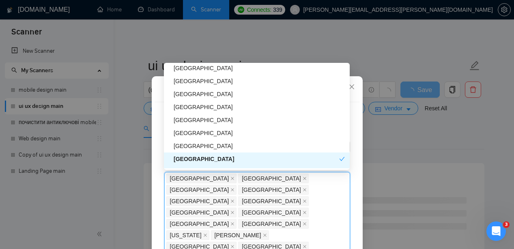
scroll to position [1687, 0]
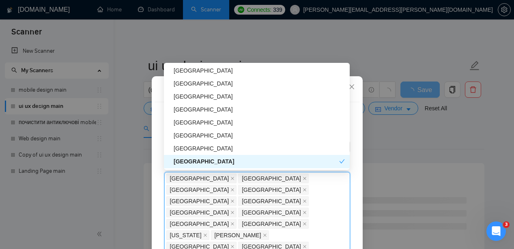
click at [215, 149] on div "[GEOGRAPHIC_DATA]" at bounding box center [259, 148] width 171 height 9
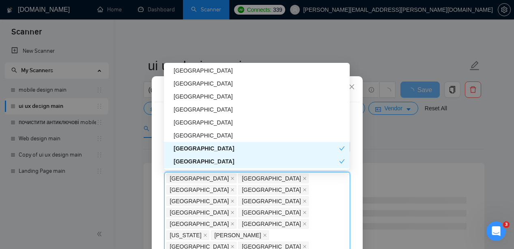
scroll to position [1676, 0]
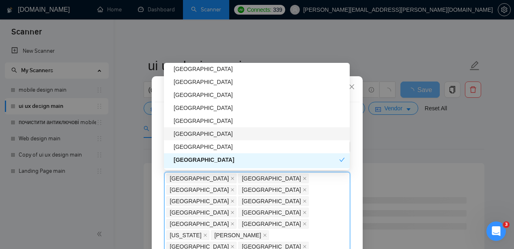
click at [221, 133] on div "[GEOGRAPHIC_DATA]" at bounding box center [259, 133] width 171 height 9
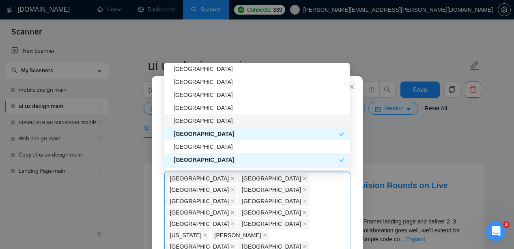
click at [222, 120] on div "[GEOGRAPHIC_DATA]" at bounding box center [259, 120] width 171 height 9
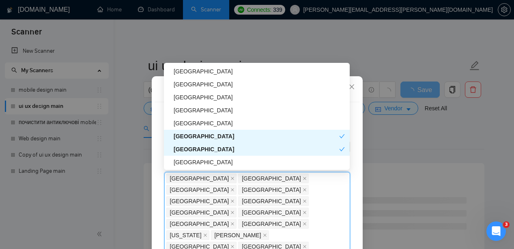
scroll to position [1652, 0]
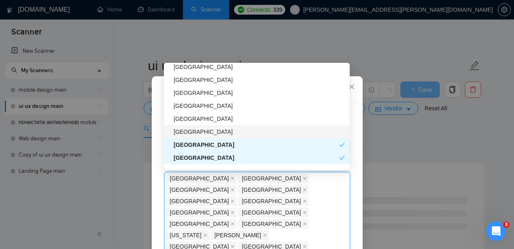
click at [223, 130] on div "[GEOGRAPHIC_DATA]" at bounding box center [259, 131] width 171 height 9
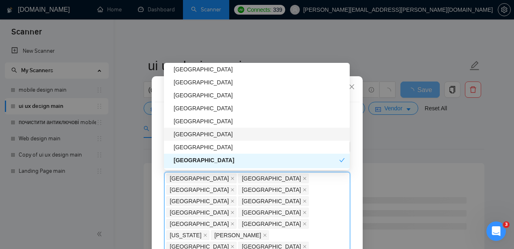
scroll to position [1614, 0]
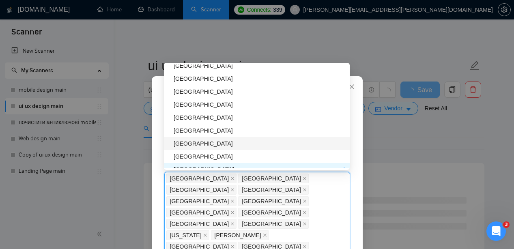
click at [233, 139] on div "[GEOGRAPHIC_DATA]" at bounding box center [259, 143] width 171 height 9
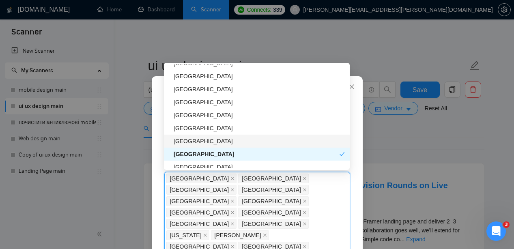
scroll to position [1601, 0]
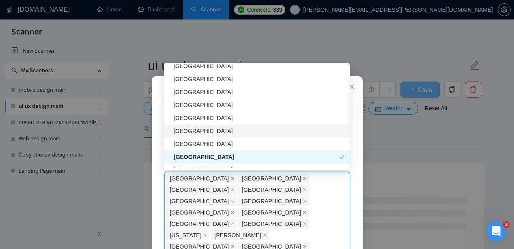
click at [225, 124] on div "[GEOGRAPHIC_DATA]" at bounding box center [257, 130] width 186 height 13
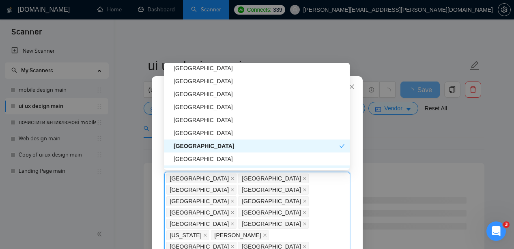
scroll to position [1584, 0]
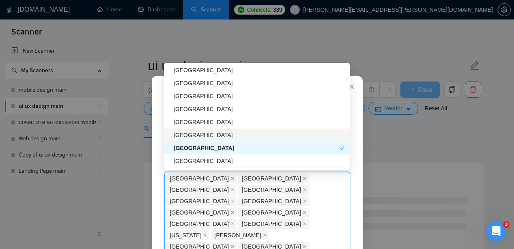
click at [224, 135] on div "[GEOGRAPHIC_DATA]" at bounding box center [259, 135] width 171 height 9
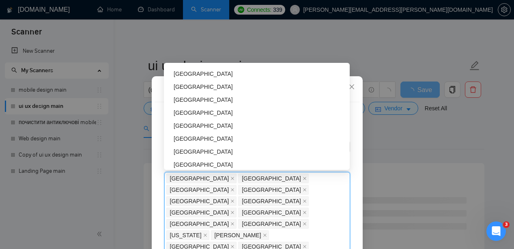
scroll to position [1539, 0]
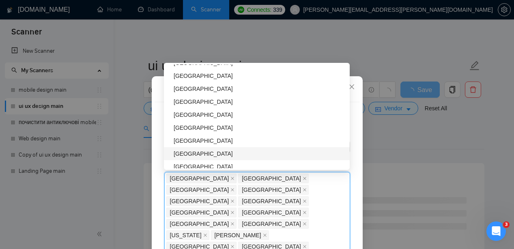
click at [223, 156] on div "[GEOGRAPHIC_DATA]" at bounding box center [259, 153] width 171 height 9
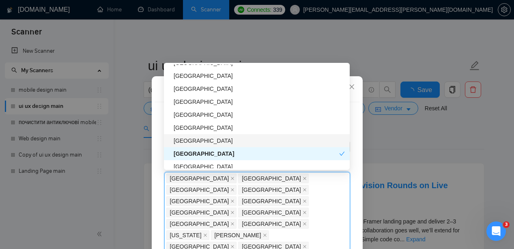
scroll to position [1530, 0]
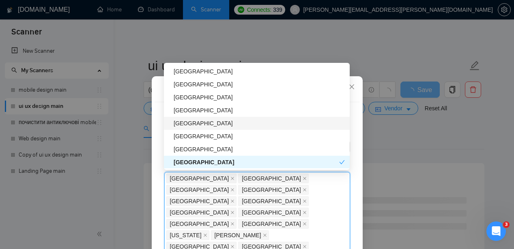
click at [224, 129] on div "[GEOGRAPHIC_DATA]" at bounding box center [257, 123] width 186 height 13
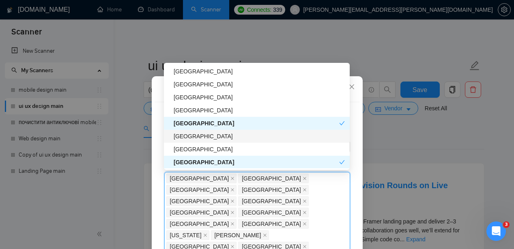
click at [221, 135] on div "[GEOGRAPHIC_DATA]" at bounding box center [259, 136] width 171 height 9
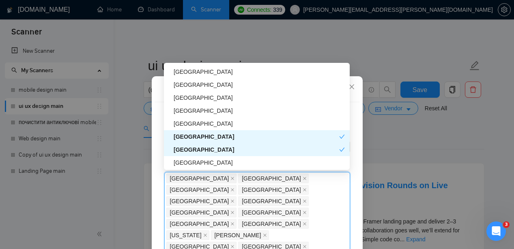
scroll to position [1516, 0]
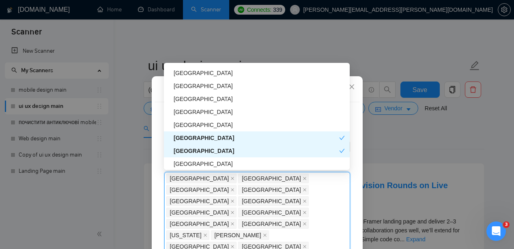
click at [221, 137] on div "[GEOGRAPHIC_DATA]" at bounding box center [256, 137] width 165 height 9
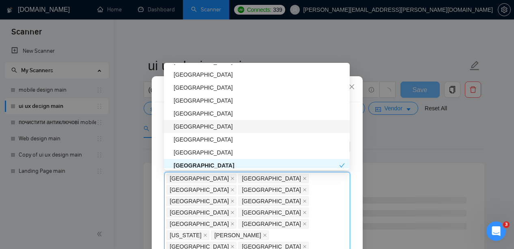
scroll to position [1489, 0]
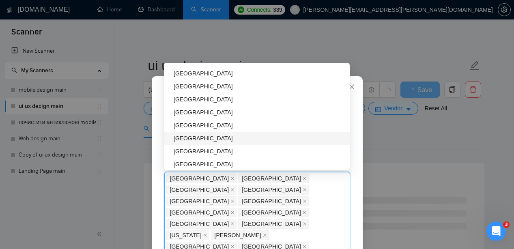
click at [218, 135] on div "[GEOGRAPHIC_DATA]" at bounding box center [259, 138] width 171 height 9
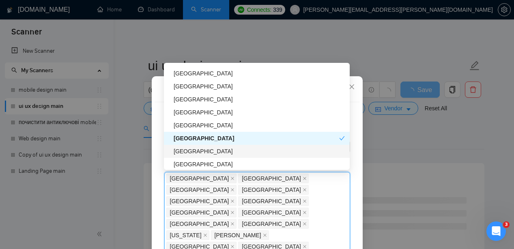
click at [221, 152] on div "[GEOGRAPHIC_DATA]" at bounding box center [259, 151] width 171 height 9
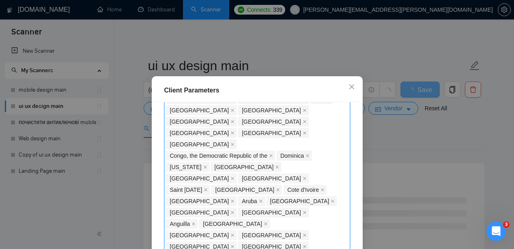
scroll to position [165, 0]
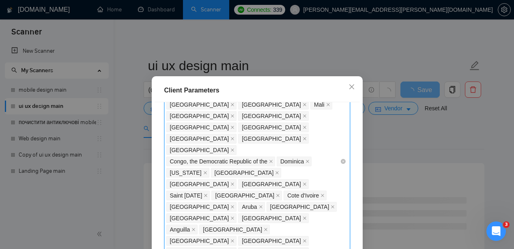
click at [235, 161] on div "[GEOGRAPHIC_DATA] [GEOGRAPHIC_DATA] [GEOGRAPHIC_DATA] [GEOGRAPHIC_DATA] [GEOGRA…" at bounding box center [253, 161] width 174 height 306
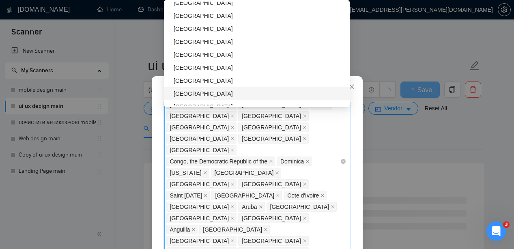
scroll to position [1406, 0]
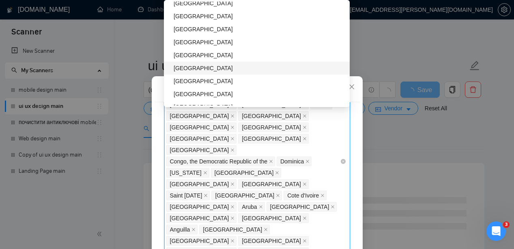
click at [226, 69] on div "[GEOGRAPHIC_DATA]" at bounding box center [259, 68] width 171 height 9
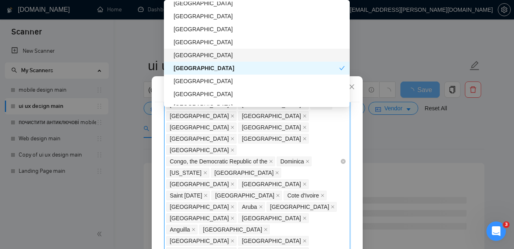
click at [226, 57] on div "[GEOGRAPHIC_DATA]" at bounding box center [259, 55] width 171 height 9
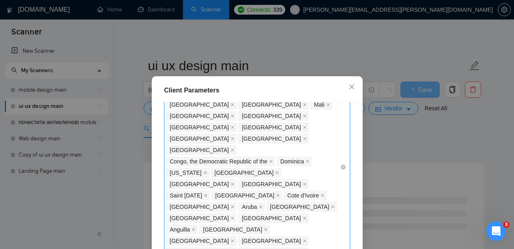
click at [294, 161] on div "[GEOGRAPHIC_DATA] [GEOGRAPHIC_DATA] [GEOGRAPHIC_DATA] [GEOGRAPHIC_DATA] [GEOGRA…" at bounding box center [253, 167] width 174 height 318
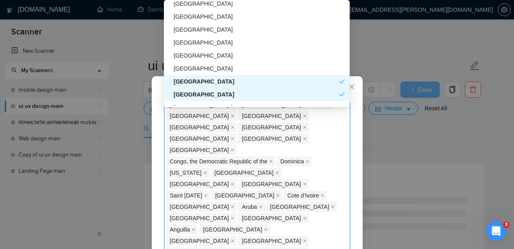
scroll to position [1379, 0]
click at [229, 58] on div "[GEOGRAPHIC_DATA]" at bounding box center [259, 55] width 171 height 9
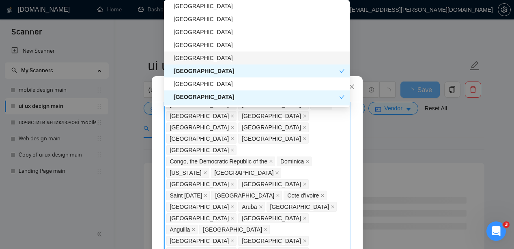
scroll to position [1361, 0]
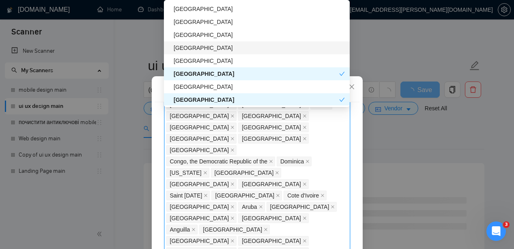
click at [214, 45] on div "[GEOGRAPHIC_DATA]" at bounding box center [259, 47] width 171 height 9
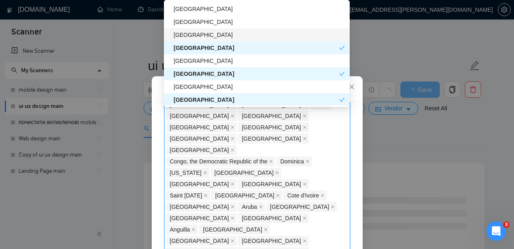
click at [214, 30] on div "[GEOGRAPHIC_DATA]" at bounding box center [259, 34] width 171 height 9
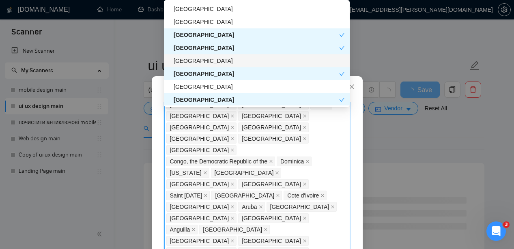
click at [219, 59] on div "[GEOGRAPHIC_DATA]" at bounding box center [259, 60] width 171 height 9
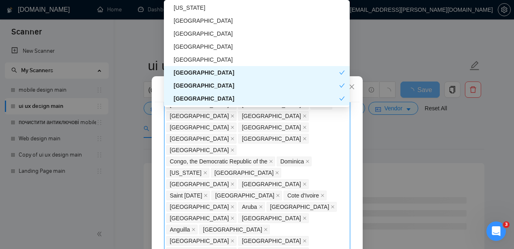
scroll to position [1321, 0]
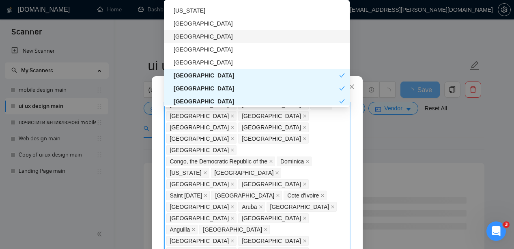
click at [216, 30] on div "[GEOGRAPHIC_DATA]" at bounding box center [257, 36] width 186 height 13
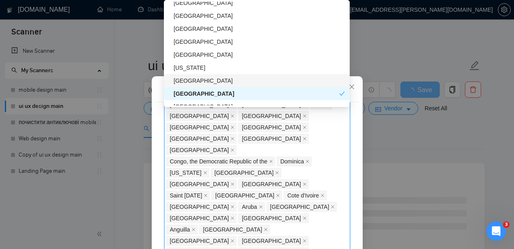
scroll to position [1254, 0]
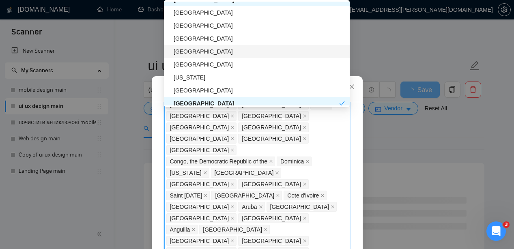
click at [227, 45] on div "[GEOGRAPHIC_DATA]" at bounding box center [257, 51] width 186 height 13
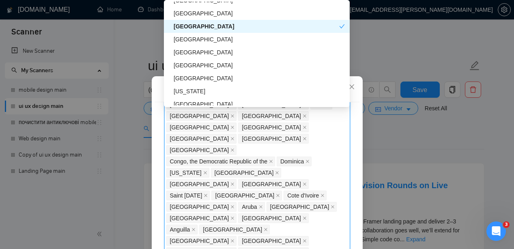
scroll to position [940, 0]
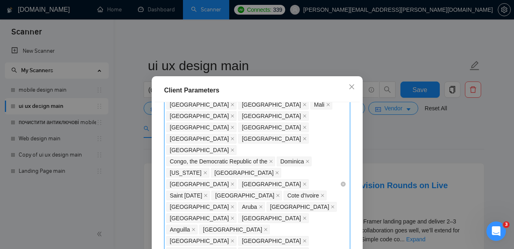
click at [343, 176] on div "[GEOGRAPHIC_DATA] [GEOGRAPHIC_DATA] [GEOGRAPHIC_DATA] [GEOGRAPHIC_DATA] [GEOGRA…" at bounding box center [257, 184] width 186 height 354
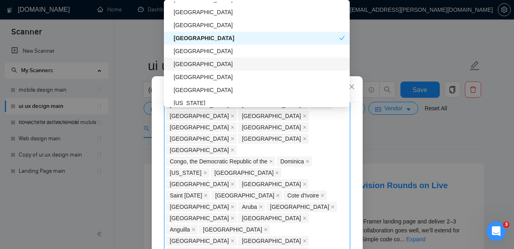
scroll to position [931, 0]
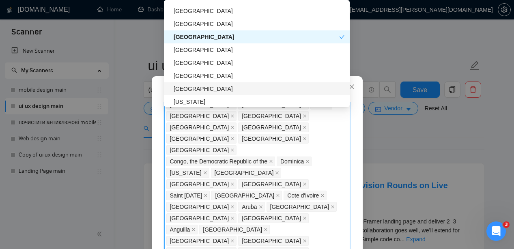
click at [209, 85] on div "[GEOGRAPHIC_DATA]" at bounding box center [259, 88] width 171 height 9
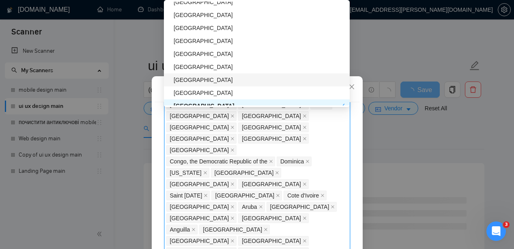
scroll to position [861, 0]
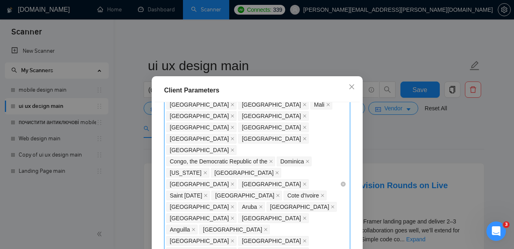
click at [251, 182] on div "[GEOGRAPHIC_DATA] [GEOGRAPHIC_DATA] [GEOGRAPHIC_DATA] [GEOGRAPHIC_DATA] [GEOGRA…" at bounding box center [253, 184] width 174 height 352
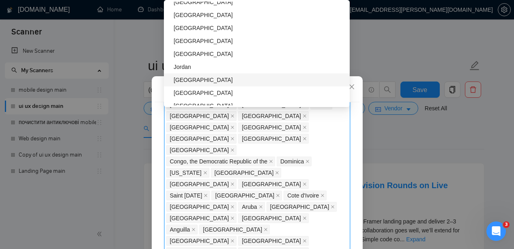
scroll to position [715, 0]
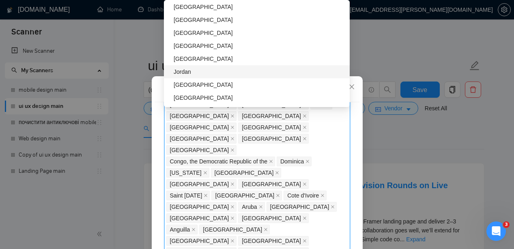
click at [218, 70] on div "Jordan" at bounding box center [259, 71] width 171 height 9
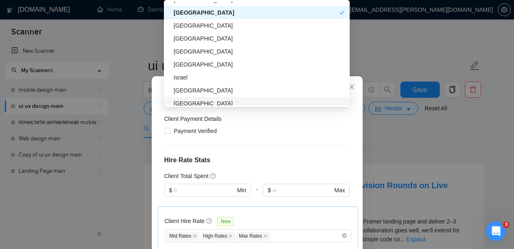
scroll to position [63, 0]
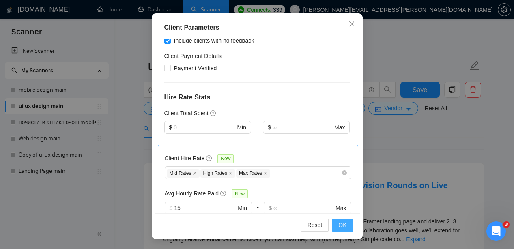
click at [341, 225] on span "OK" at bounding box center [342, 225] width 8 height 9
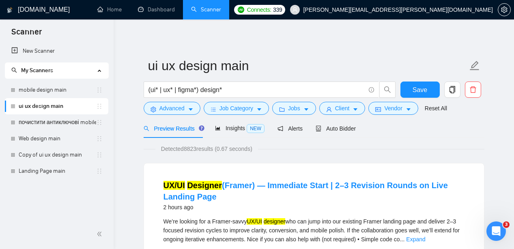
scroll to position [36, 0]
click at [427, 94] on button "Save" at bounding box center [419, 89] width 39 height 16
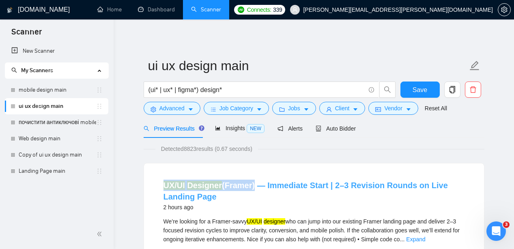
drag, startPoint x: 215, startPoint y: 171, endPoint x: 251, endPoint y: 188, distance: 40.3
click at [251, 188] on div "UX/UI Designer (Framer) — Immediate Start | 2–3 Revision Rounds on Live Landing…" at bounding box center [314, 250] width 340 height 175
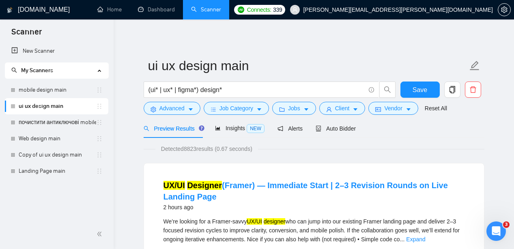
click at [261, 198] on h4 "UX/UI Designer (Framer) — Immediate Start | 2–3 Revision Rounds on Live Landing…" at bounding box center [313, 191] width 301 height 23
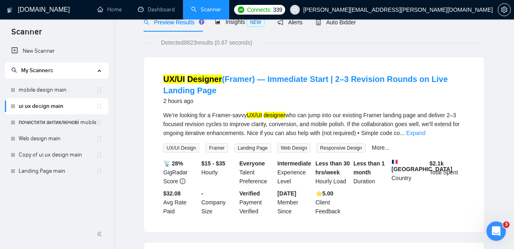
scroll to position [0, 0]
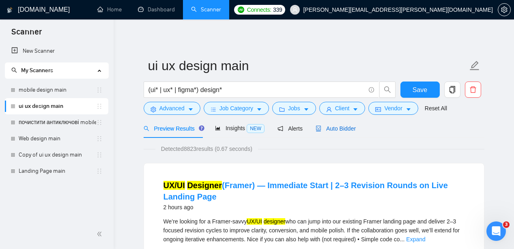
click at [335, 124] on div "Auto Bidder" at bounding box center [335, 128] width 40 height 9
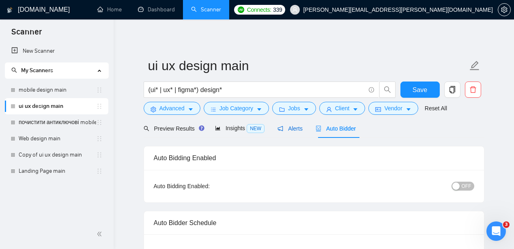
click at [295, 130] on span "Alerts" at bounding box center [289, 128] width 25 height 6
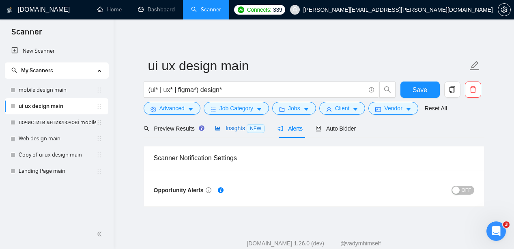
click at [240, 130] on span "Insights NEW" at bounding box center [239, 128] width 49 height 6
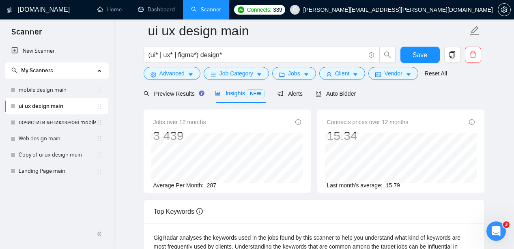
scroll to position [13, 0]
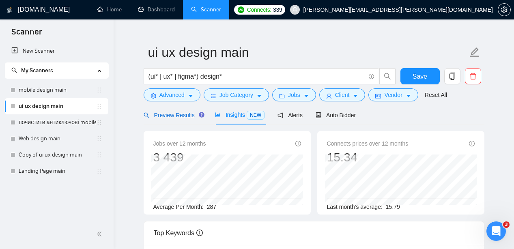
click at [177, 116] on span "Preview Results" at bounding box center [173, 115] width 58 height 6
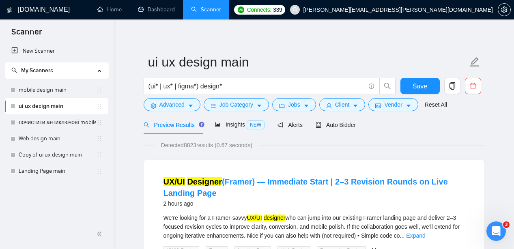
scroll to position [2, 0]
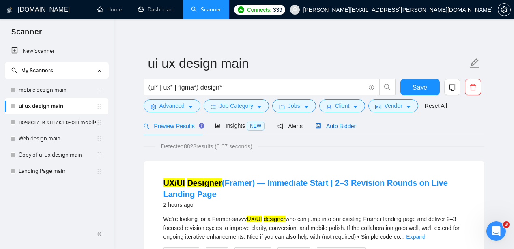
click at [352, 125] on span "Auto Bidder" at bounding box center [335, 126] width 40 height 6
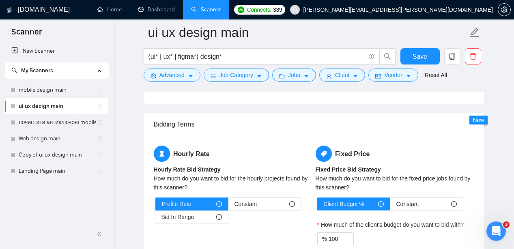
scroll to position [1395, 0]
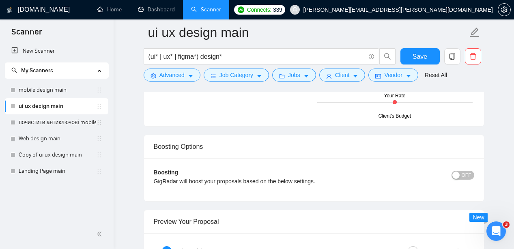
drag, startPoint x: 159, startPoint y: 139, endPoint x: 277, endPoint y: 122, distance: 119.1
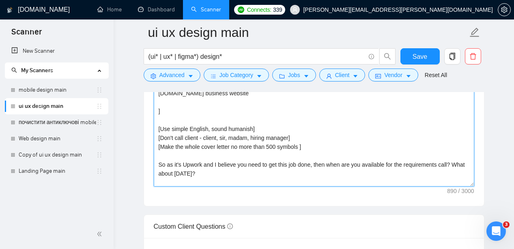
scroll to position [36, 0]
